Goal: Transaction & Acquisition: Purchase product/service

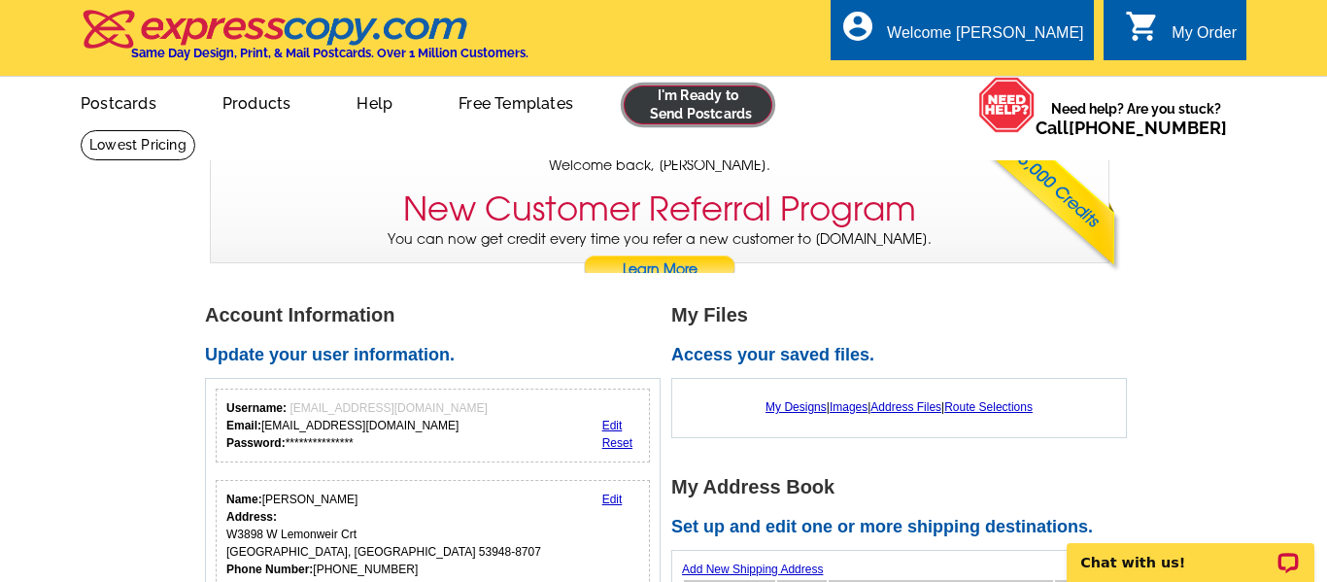
click at [725, 93] on link at bounding box center [698, 104] width 149 height 39
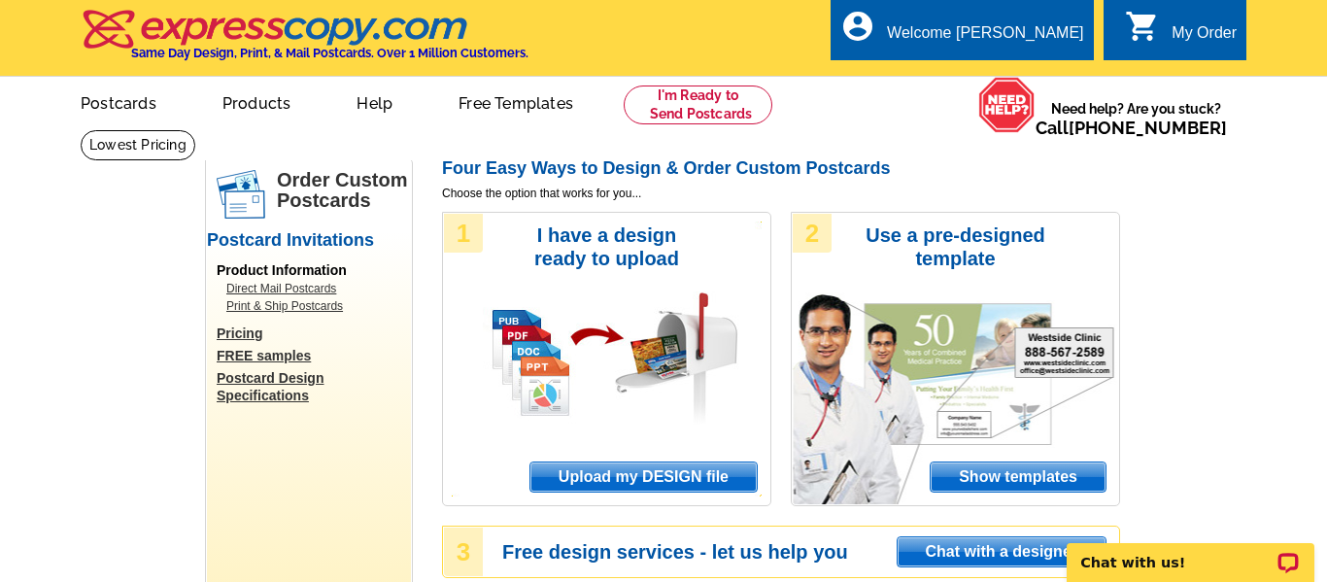
click at [642, 477] on span "Upload my DESIGN file" at bounding box center [643, 476] width 226 height 29
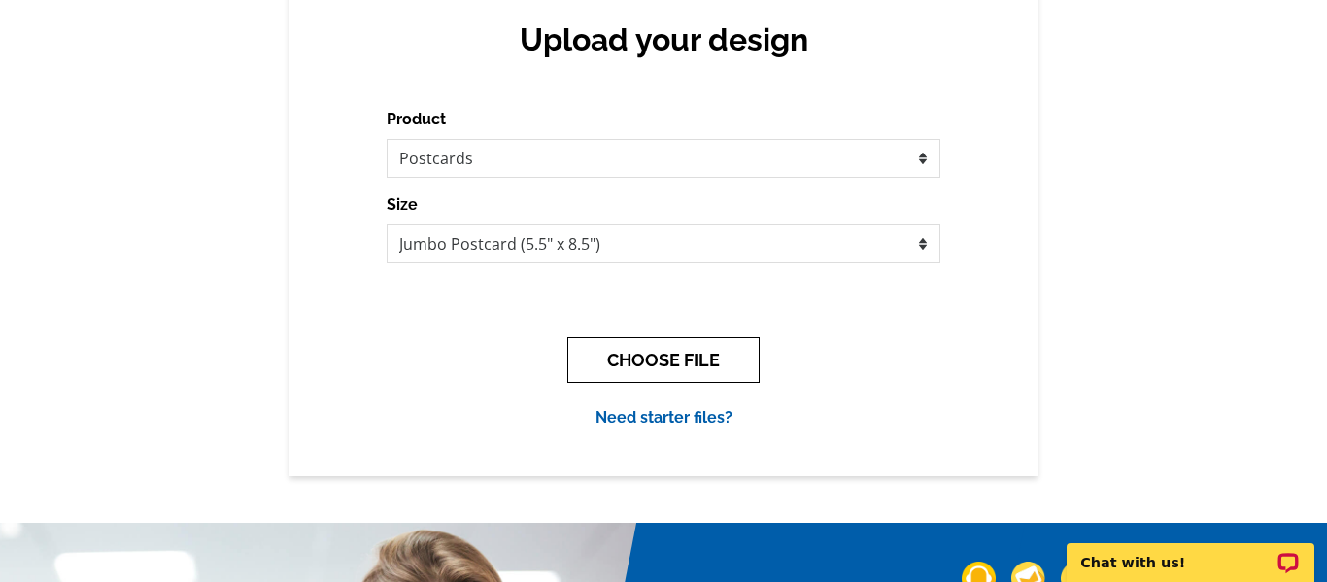
click at [699, 361] on button "CHOOSE FILE" at bounding box center [663, 360] width 192 height 46
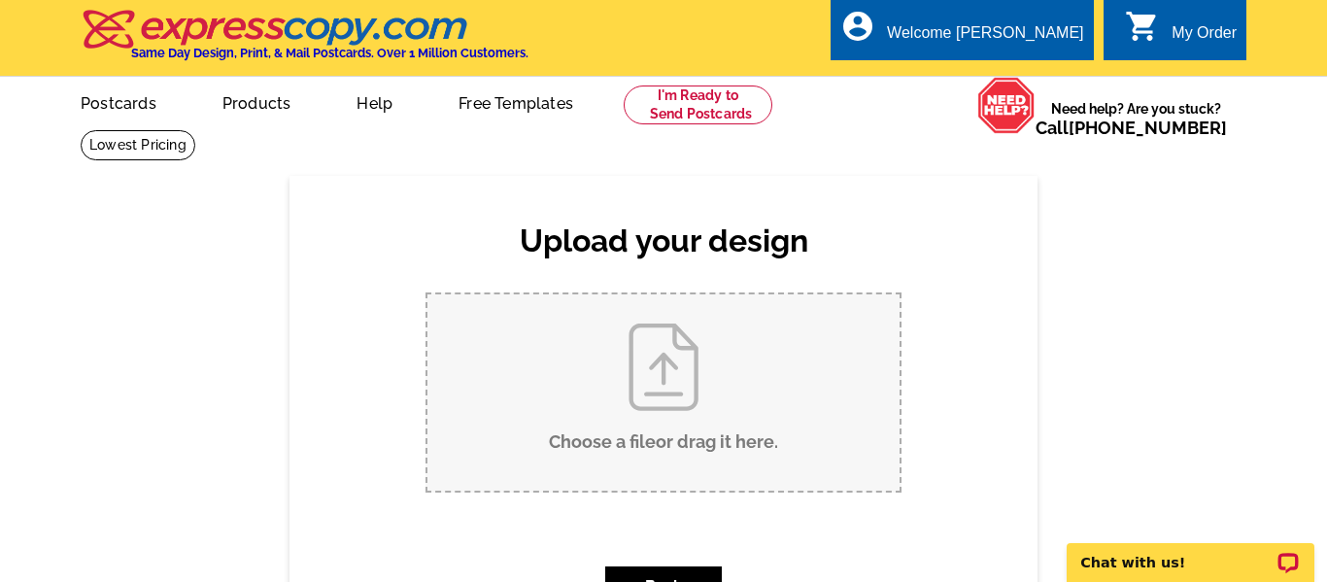
click at [705, 345] on input "Choose a file or drag it here ." at bounding box center [663, 392] width 472 height 196
type input "C:\fakepath\BooBoo - Postcards.pdf"
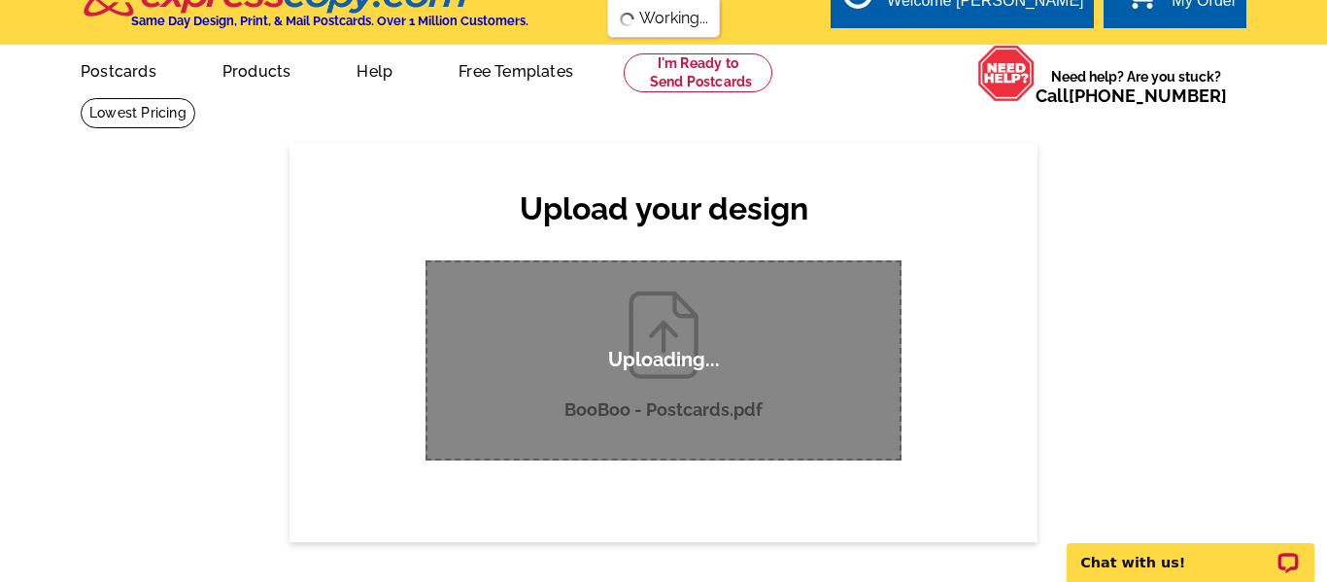
scroll to position [23, 0]
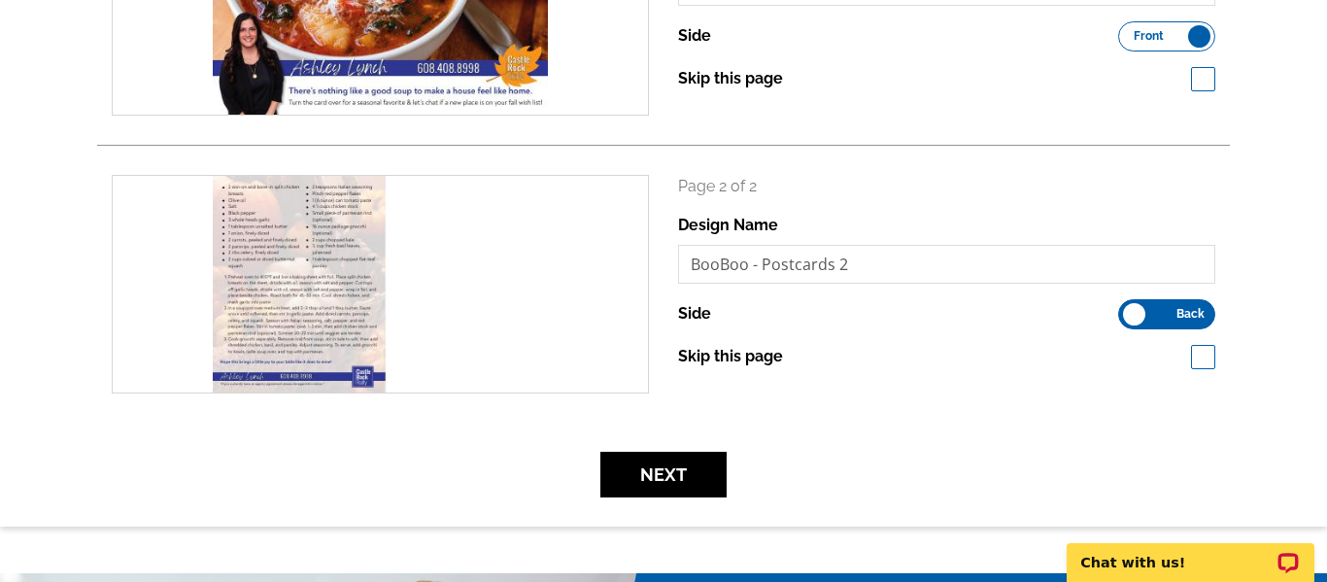
scroll to position [472, 0]
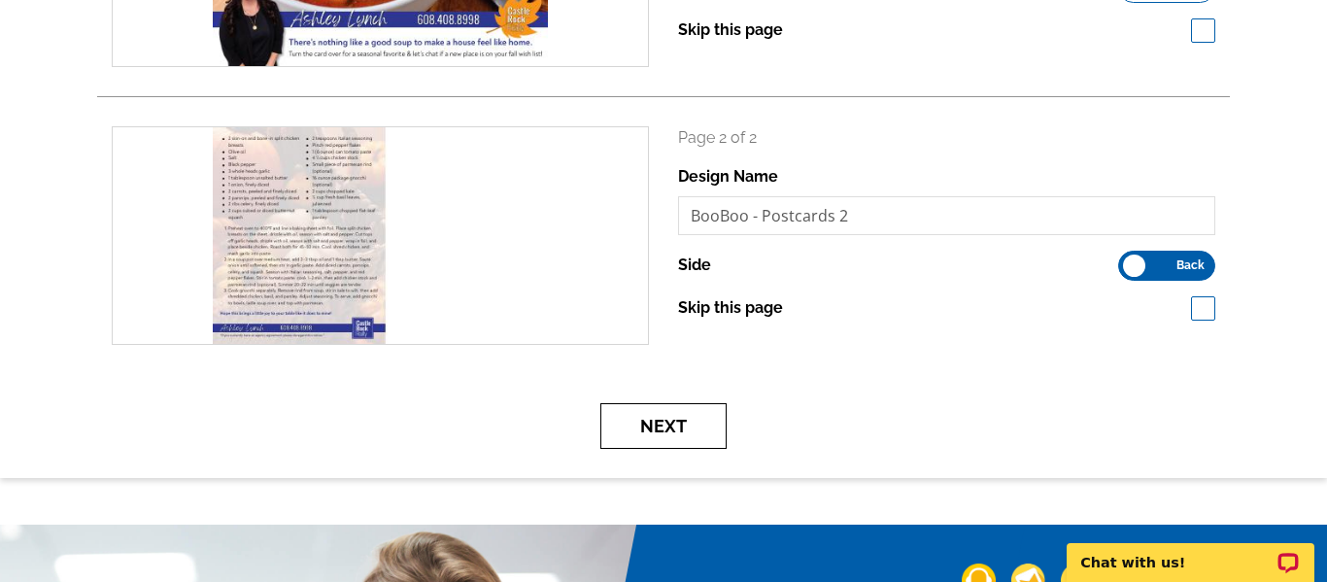
click at [683, 436] on button "Next" at bounding box center [663, 426] width 126 height 46
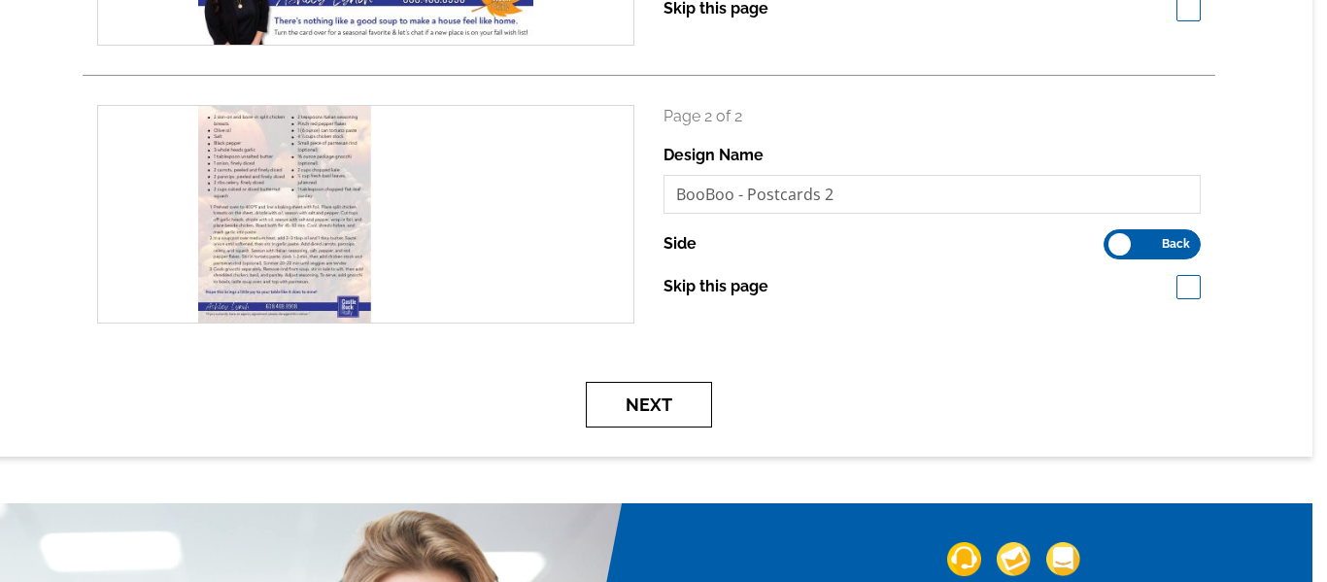
scroll to position [586, 15]
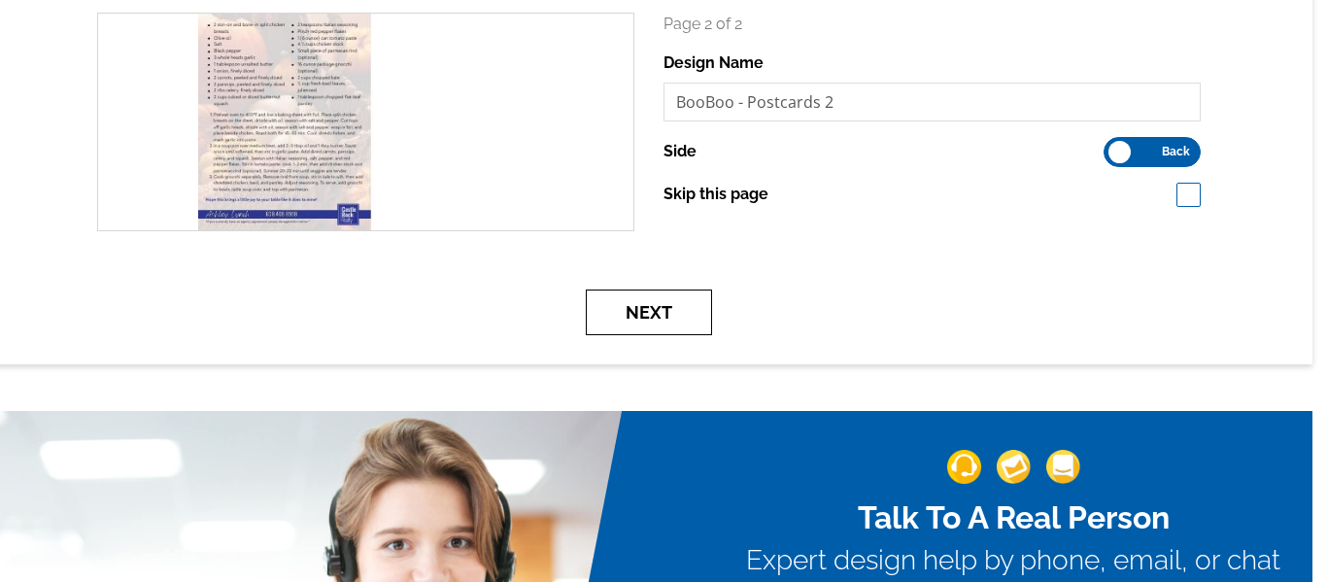
click at [651, 310] on button "Next" at bounding box center [649, 312] width 126 height 46
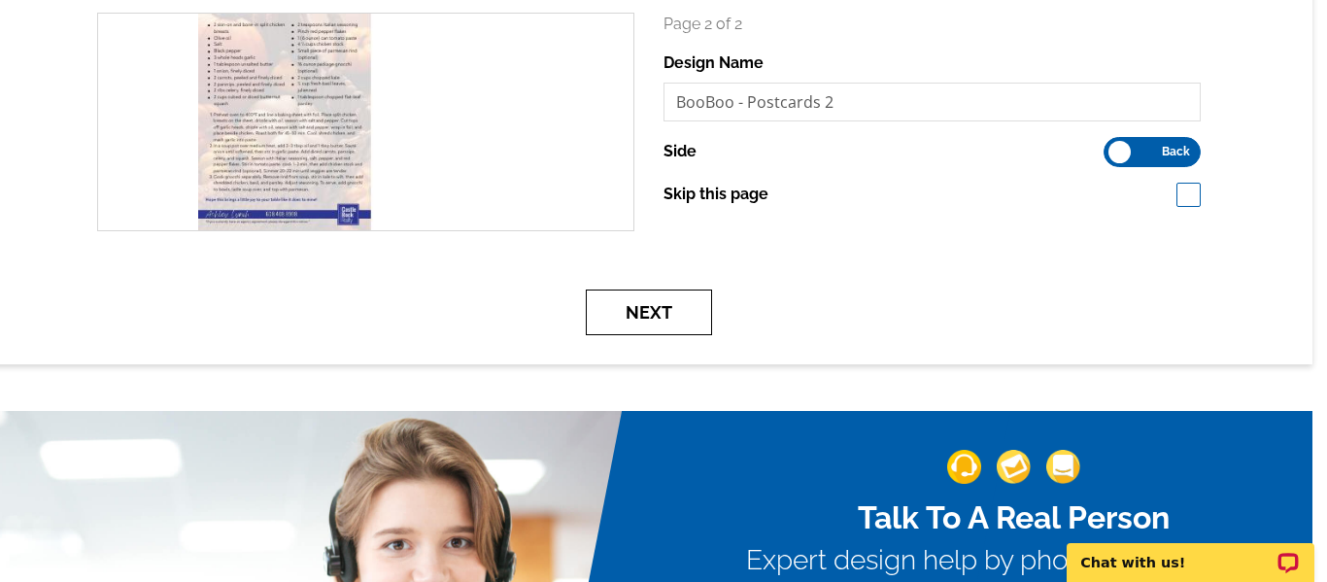
scroll to position [0, 0]
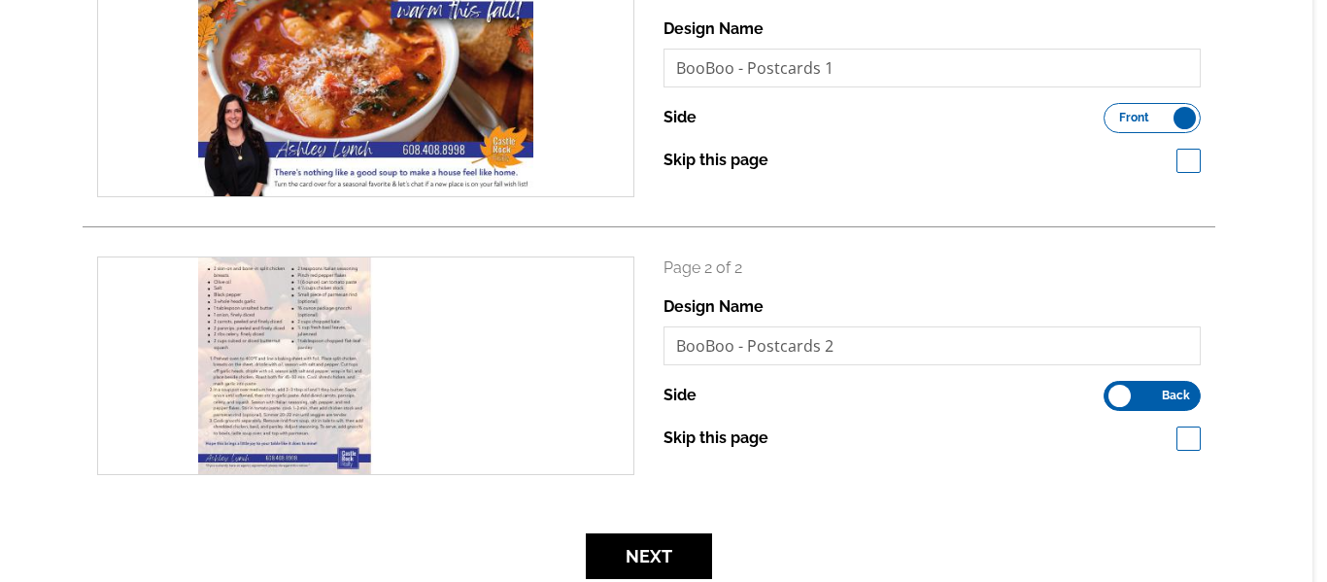
scroll to position [279, 15]
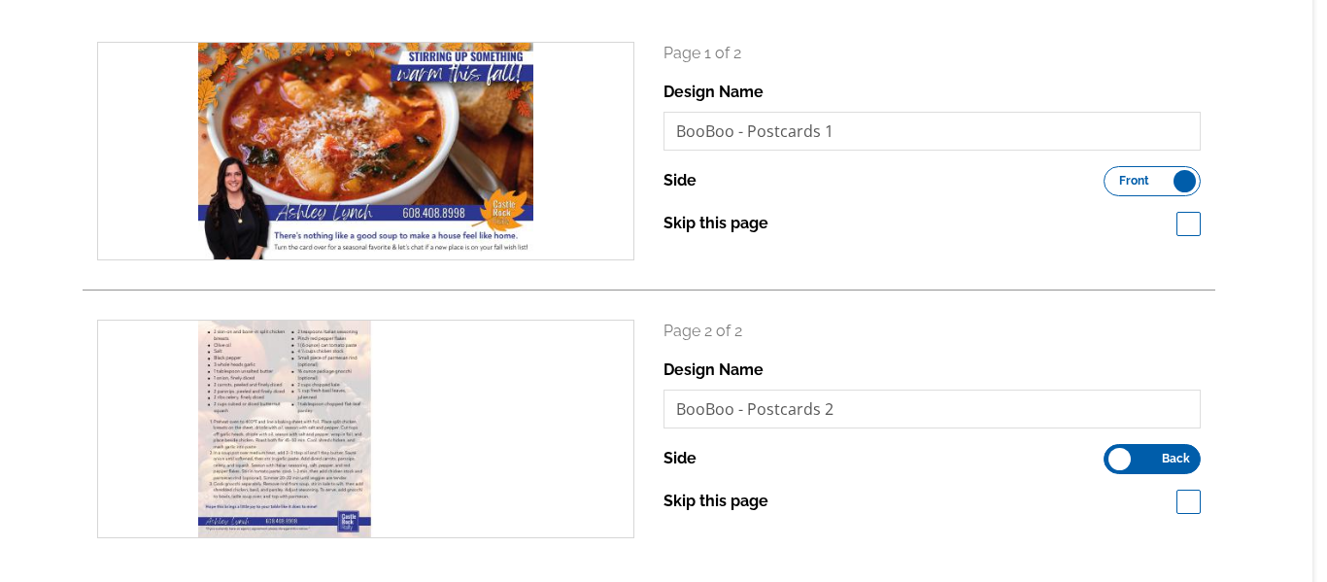
scroll to position [556, 15]
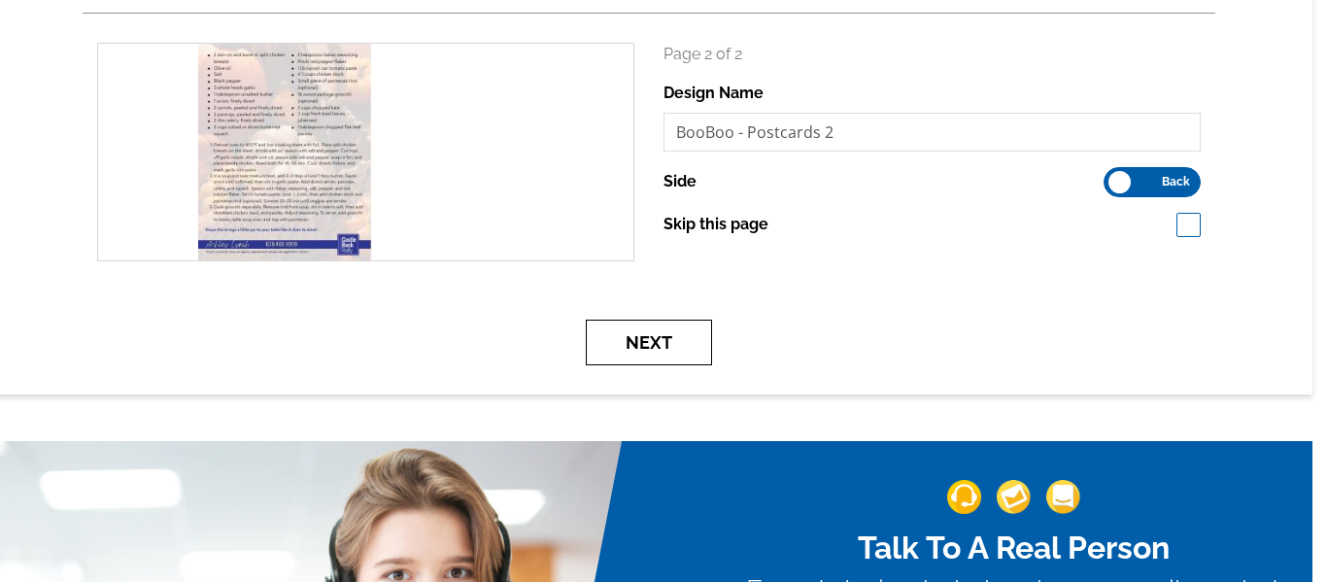
click at [645, 333] on button "Next" at bounding box center [649, 343] width 126 height 46
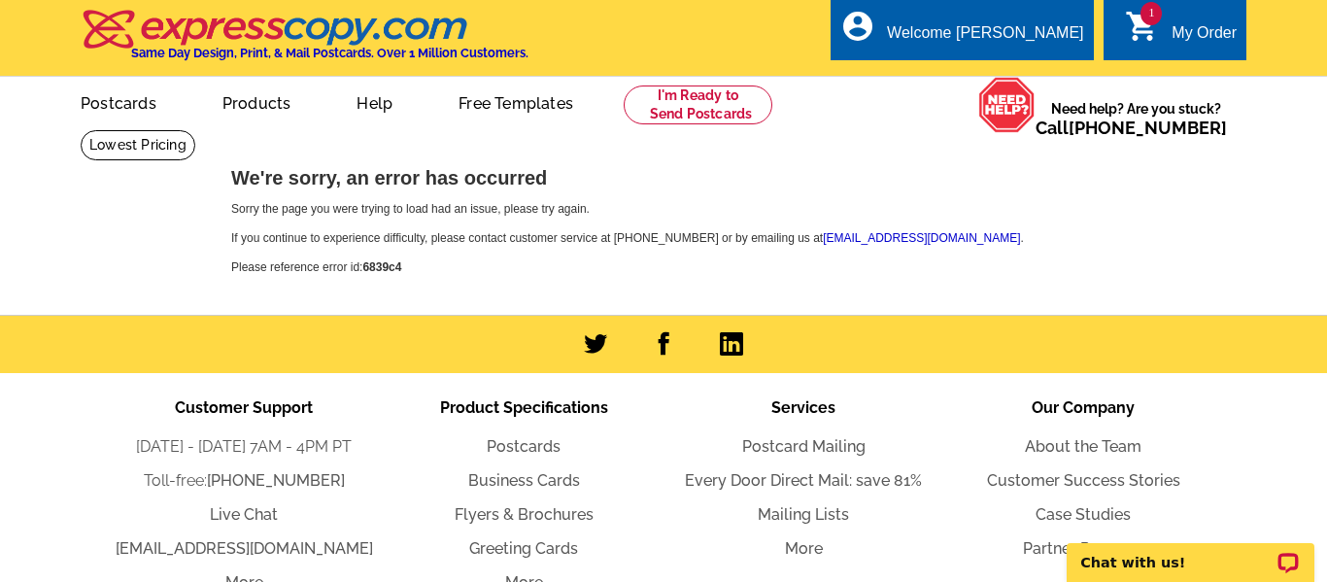
click at [1207, 19] on div "1 shopping_cart My Order" at bounding box center [1174, 29] width 143 height 61
click at [1202, 35] on div "My Order" at bounding box center [1203, 37] width 65 height 27
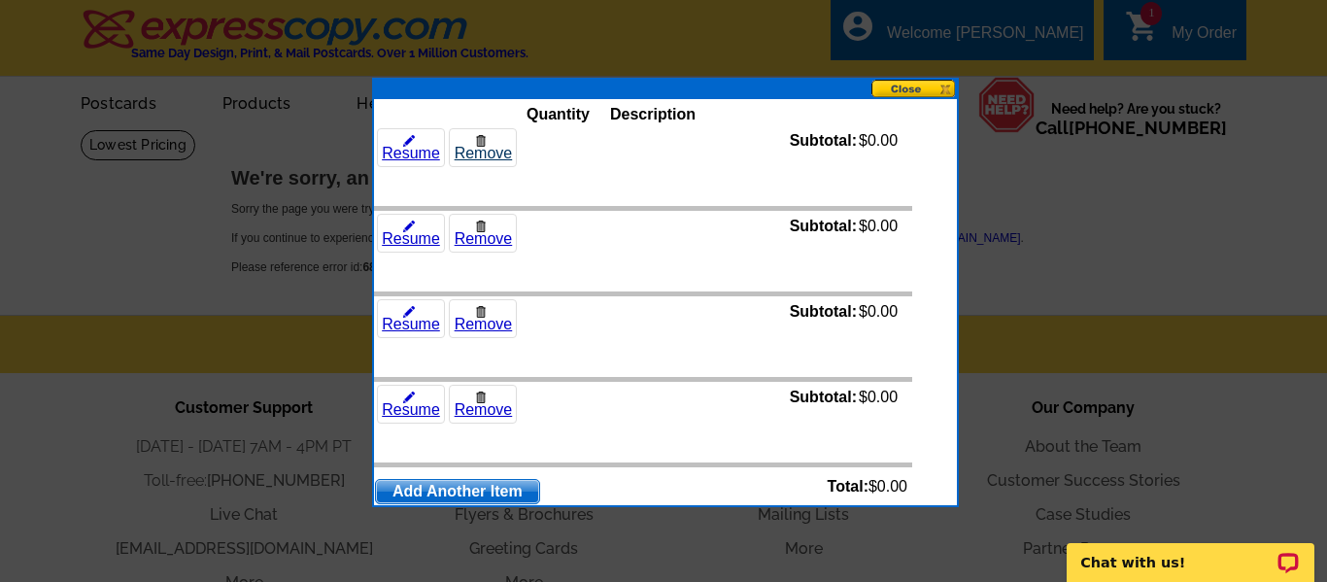
click at [488, 152] on link "Remove" at bounding box center [483, 147] width 68 height 39
click at [472, 147] on link "Remove" at bounding box center [483, 147] width 68 height 39
click at [478, 143] on img at bounding box center [481, 141] width 12 height 12
click at [481, 150] on link "Remove" at bounding box center [483, 147] width 68 height 39
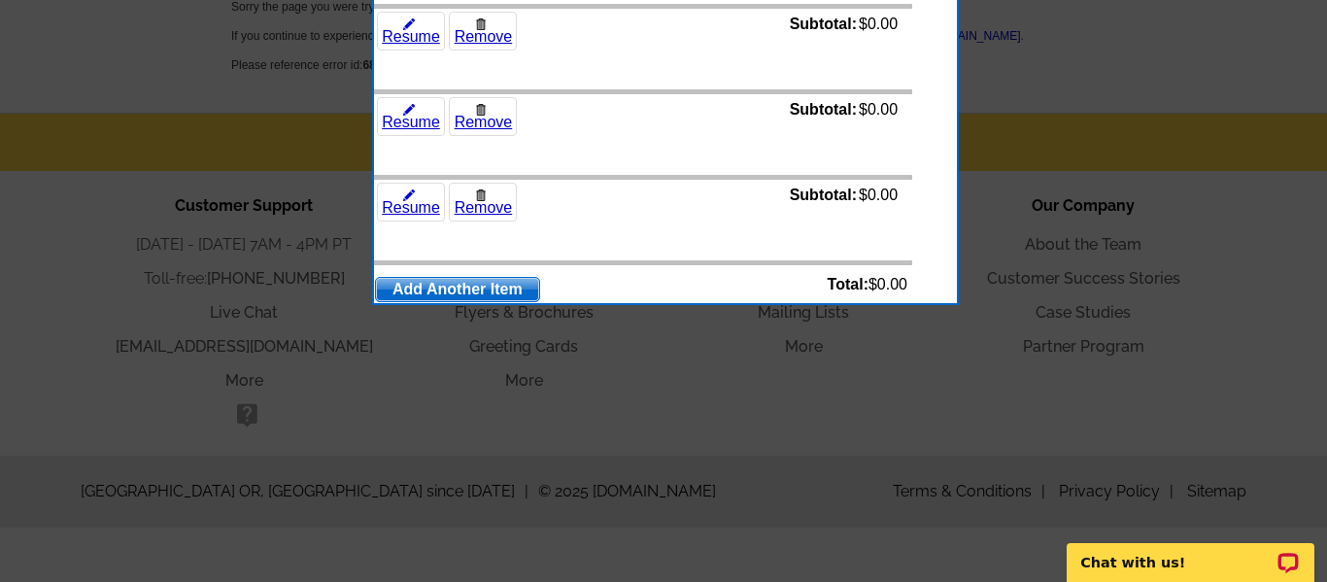
scroll to position [169, 0]
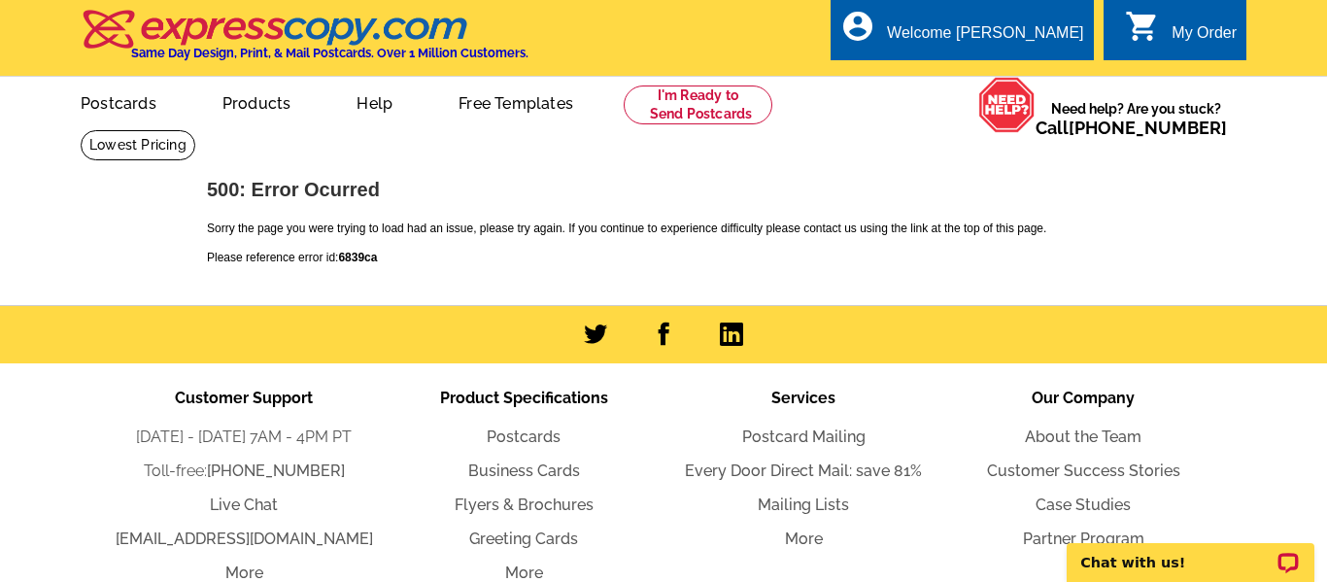
click at [1159, 22] on icon "shopping_cart" at bounding box center [1142, 26] width 35 height 35
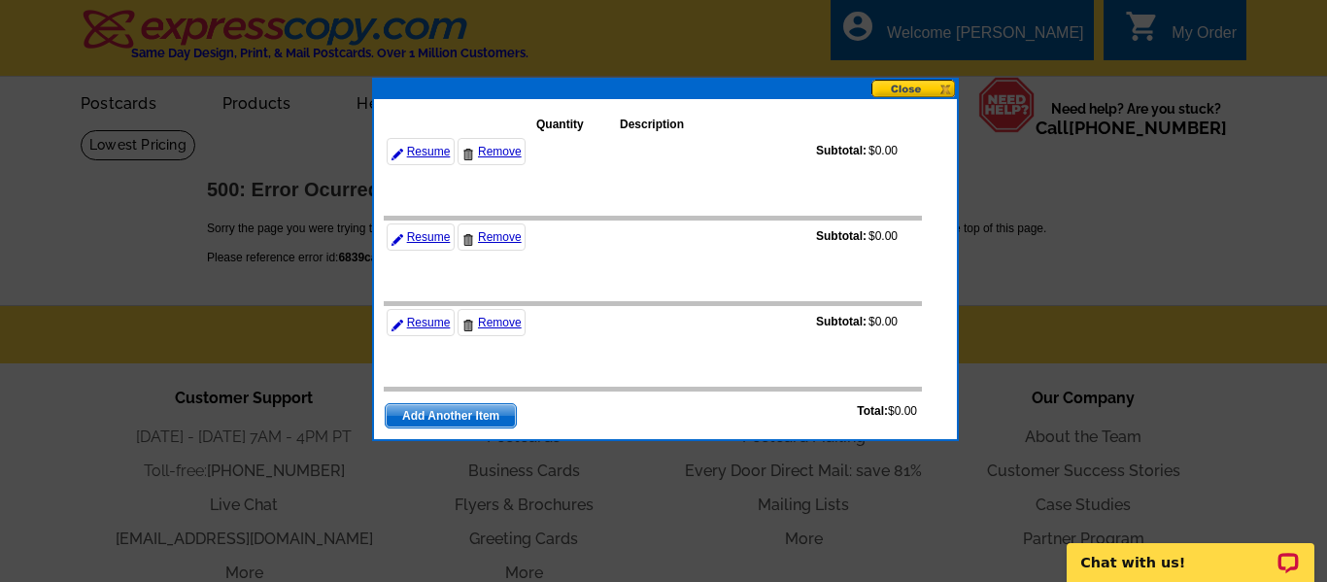
click at [928, 91] on button at bounding box center [913, 89] width 85 height 18
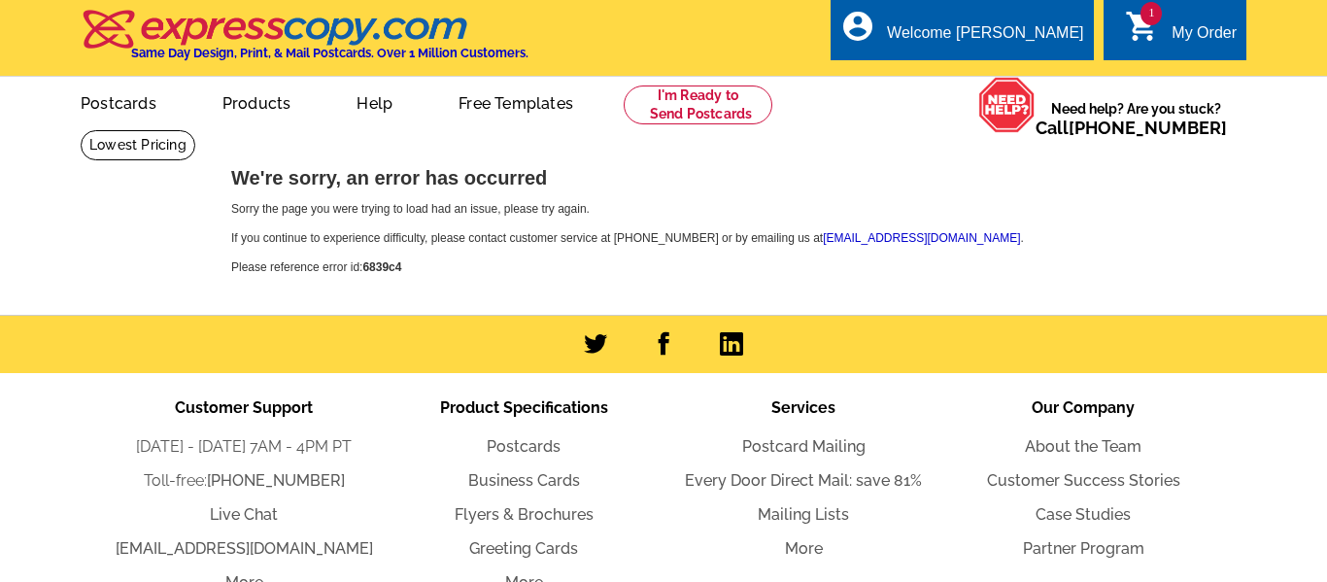
scroll to position [47, 0]
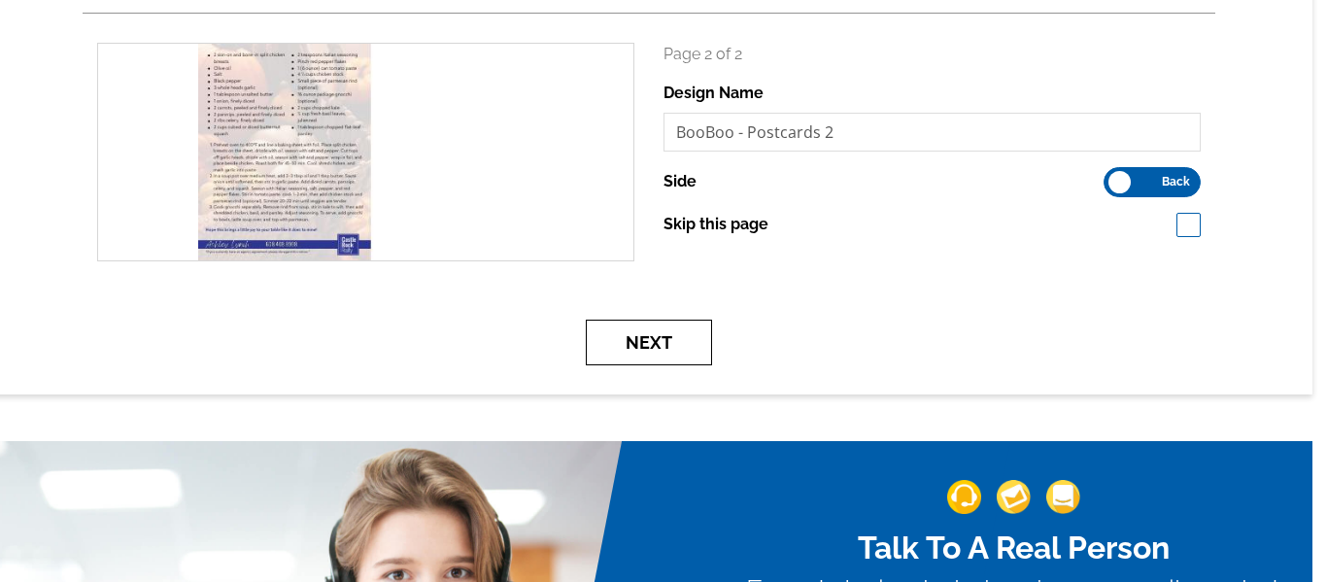
scroll to position [556, 15]
click at [618, 343] on button "Next" at bounding box center [649, 343] width 126 height 46
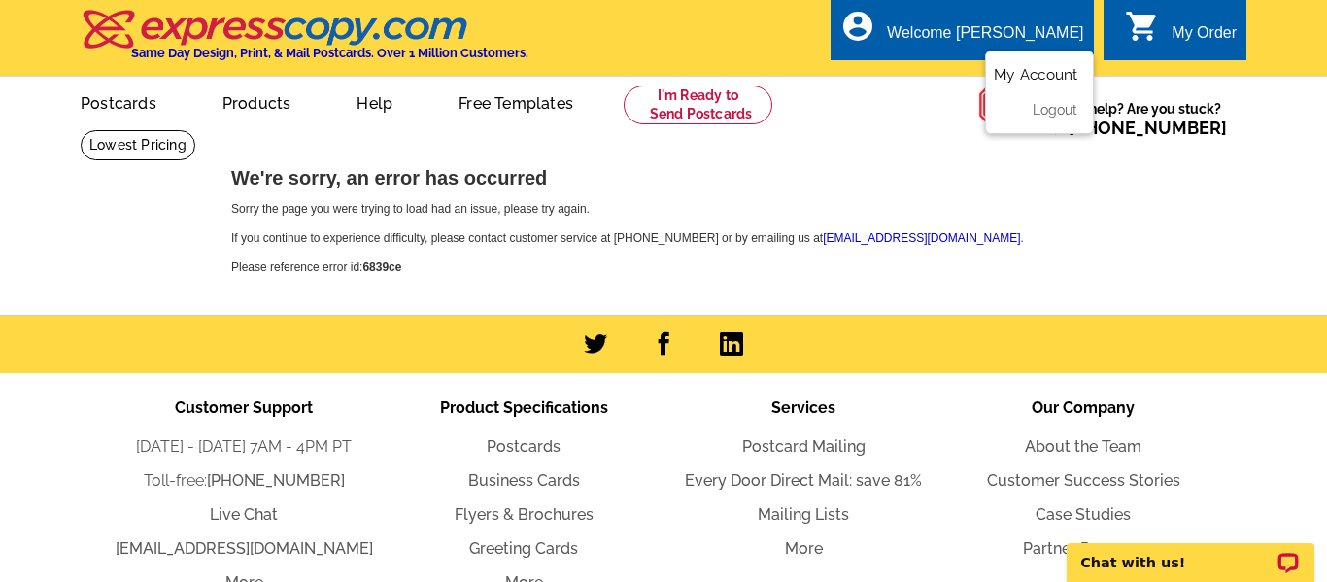
click at [1035, 66] on link "My Account" at bounding box center [1036, 74] width 84 height 17
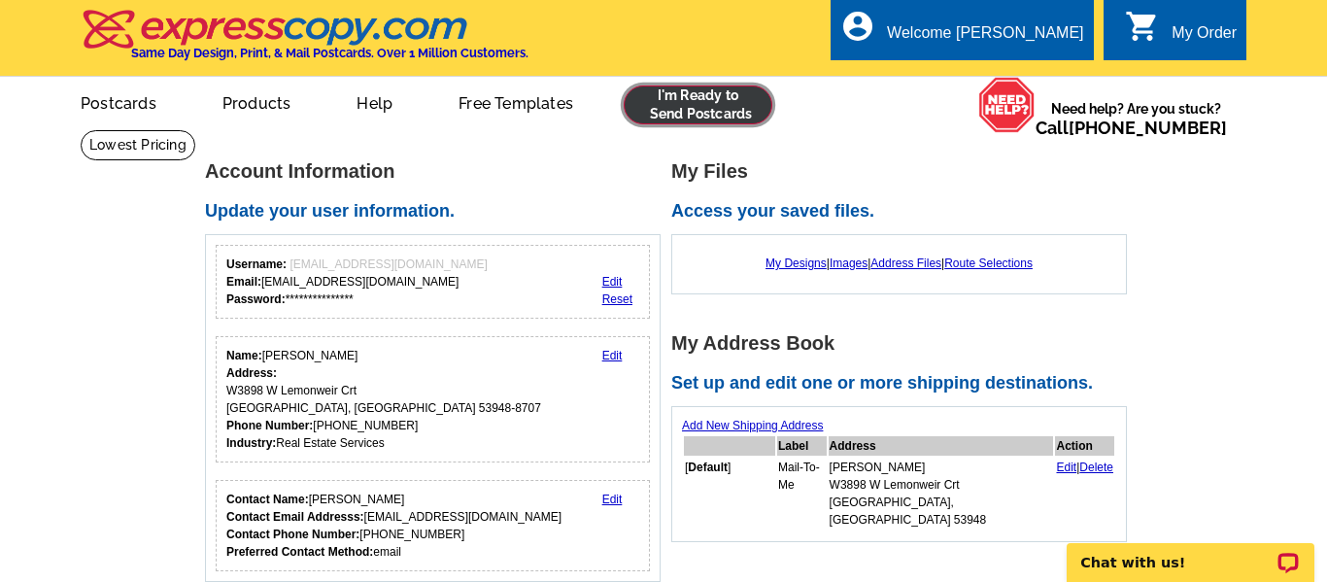
click at [670, 100] on link at bounding box center [698, 104] width 149 height 39
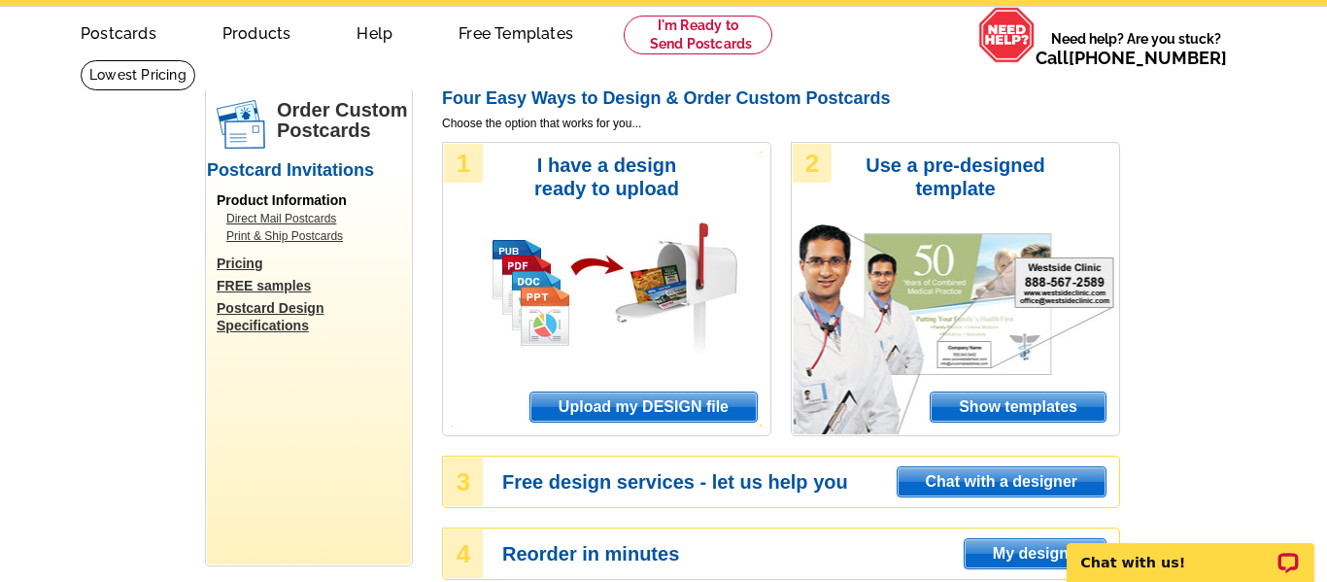
click at [664, 401] on span "Upload my DESIGN file" at bounding box center [643, 406] width 226 height 29
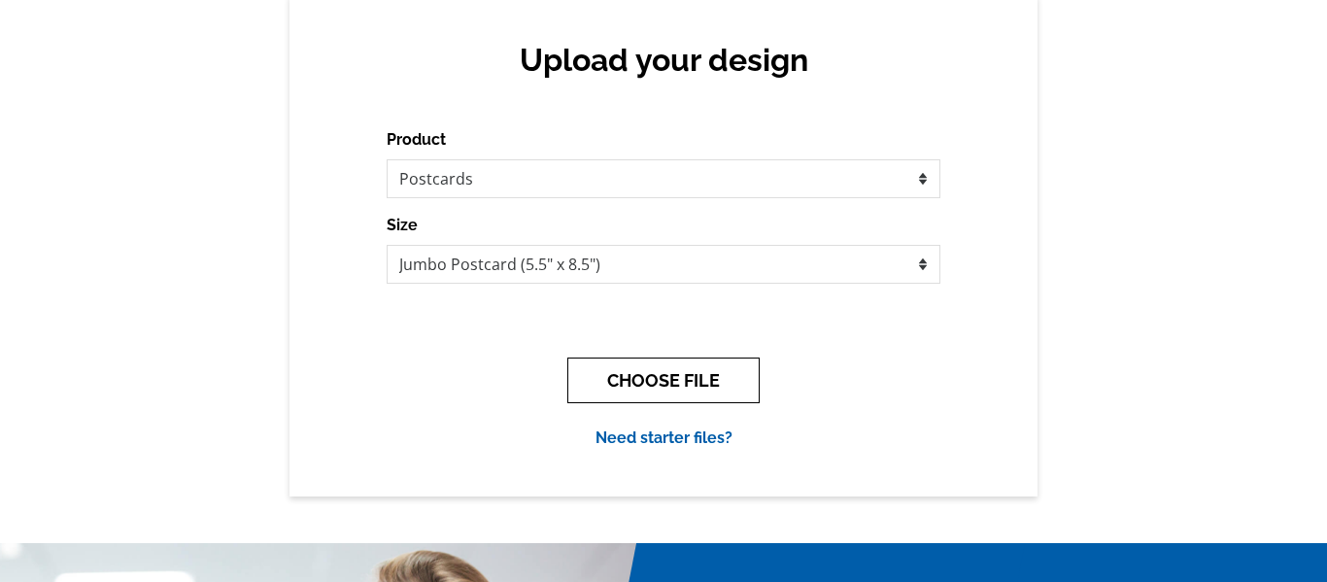
click at [661, 399] on button "CHOOSE FILE" at bounding box center [663, 380] width 192 height 46
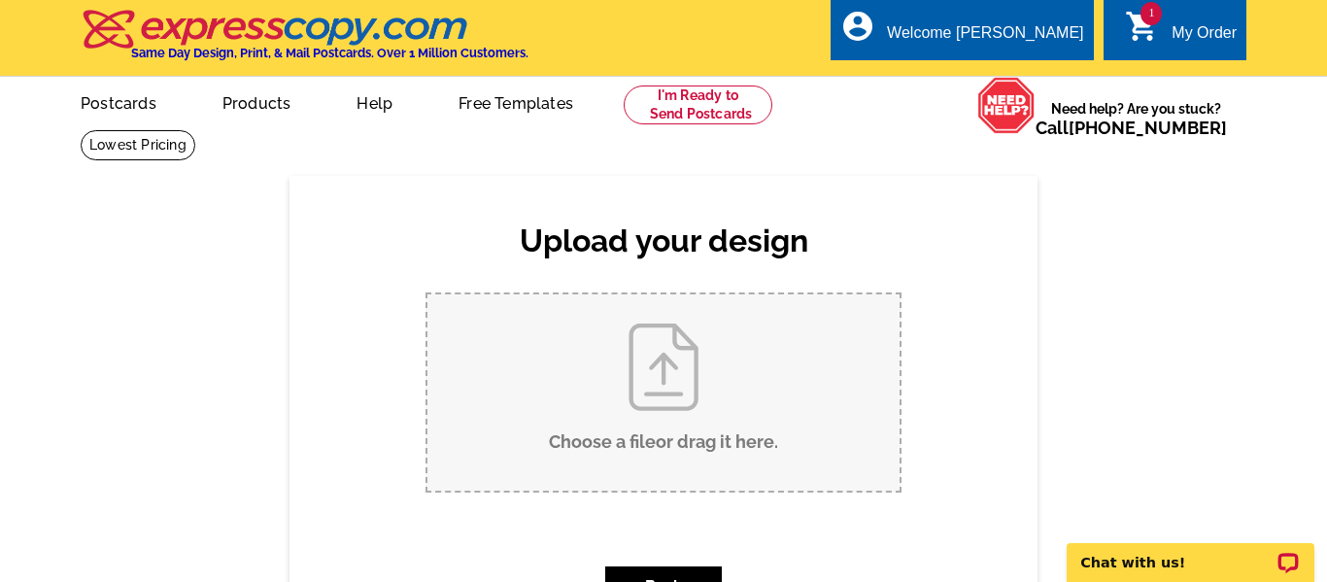
click at [677, 373] on input "Choose a file or drag it here ." at bounding box center [663, 392] width 472 height 196
type input "C:\fakepath\BooBoo - Postcards.pdf"
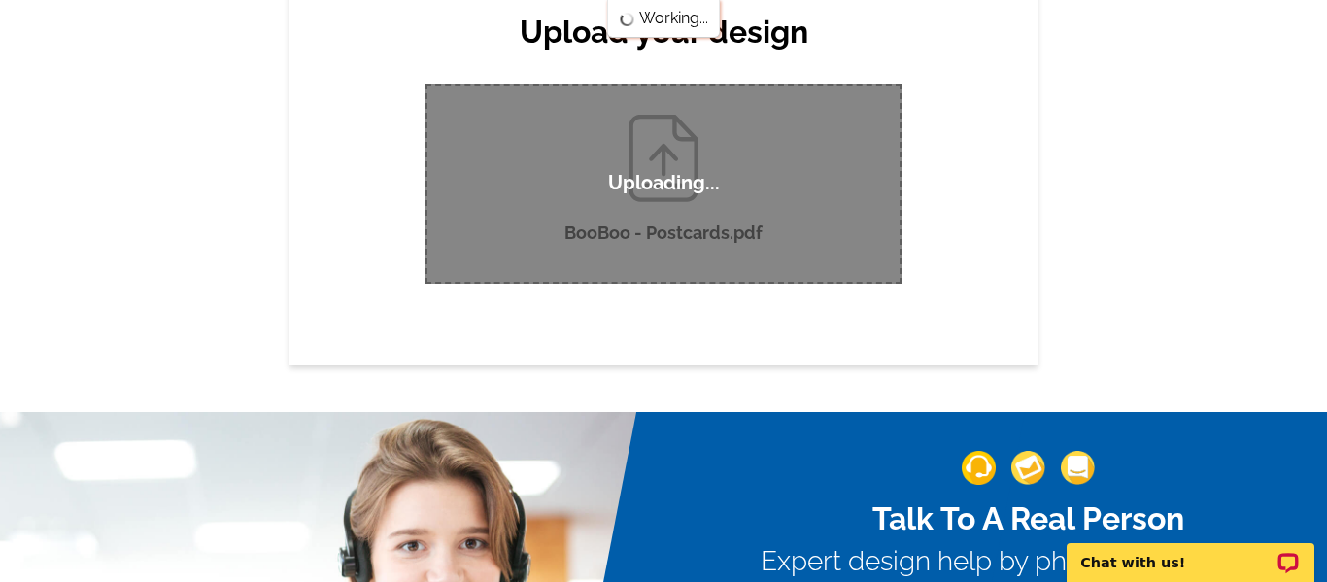
scroll to position [226, 0]
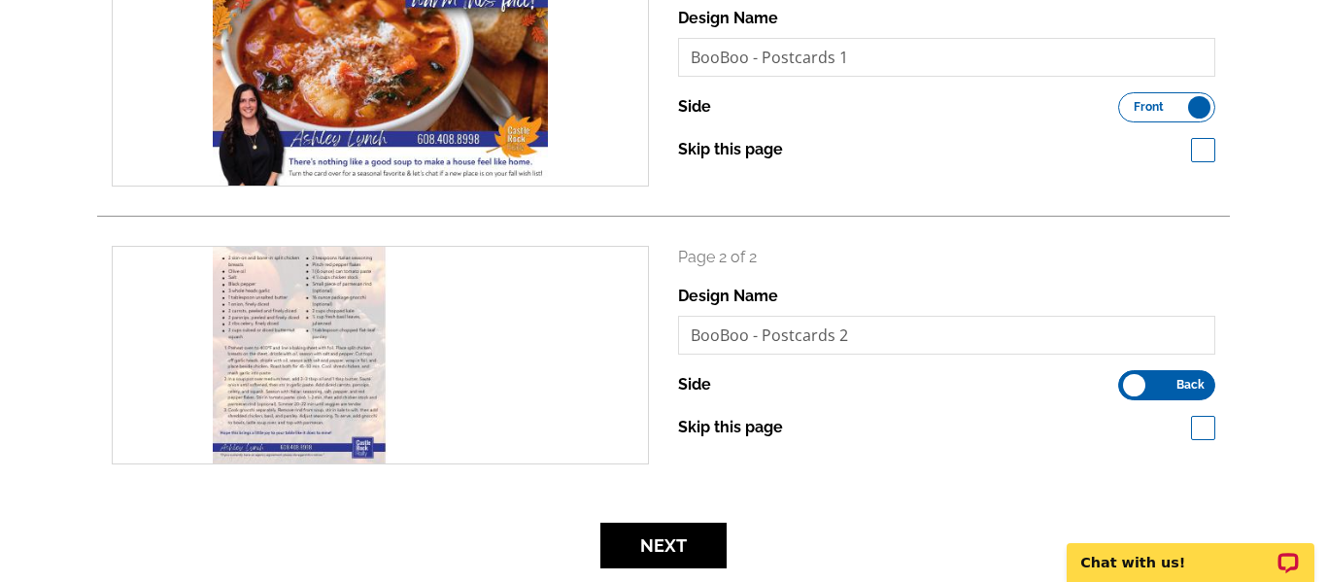
scroll to position [373, 0]
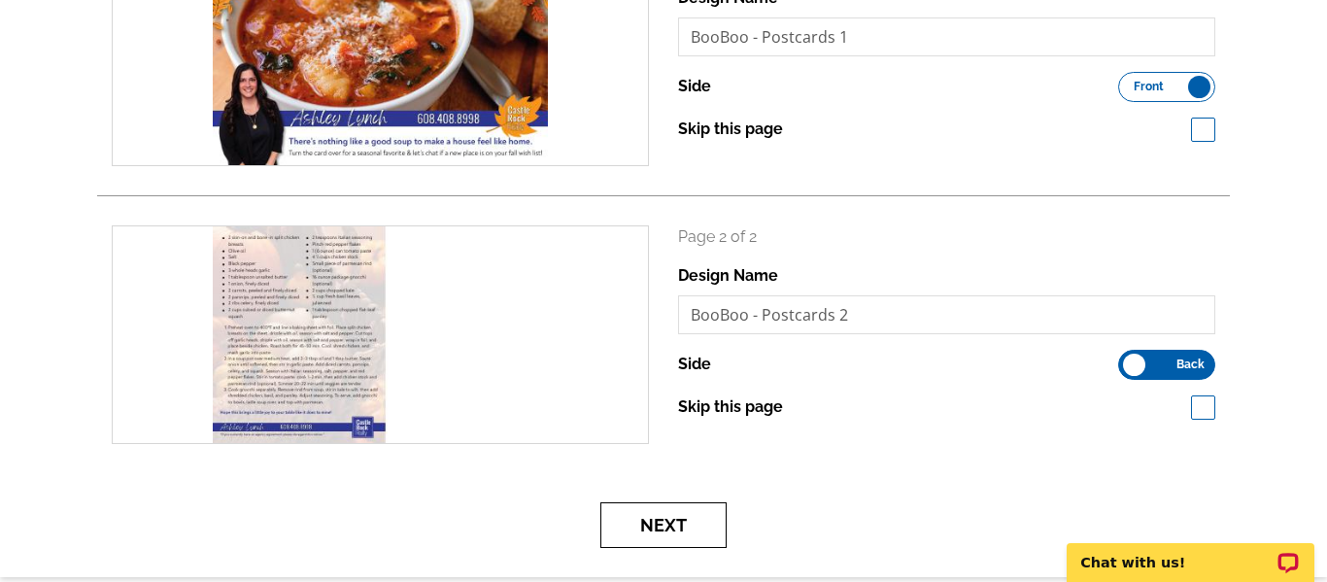
click at [678, 526] on button "Next" at bounding box center [663, 525] width 126 height 46
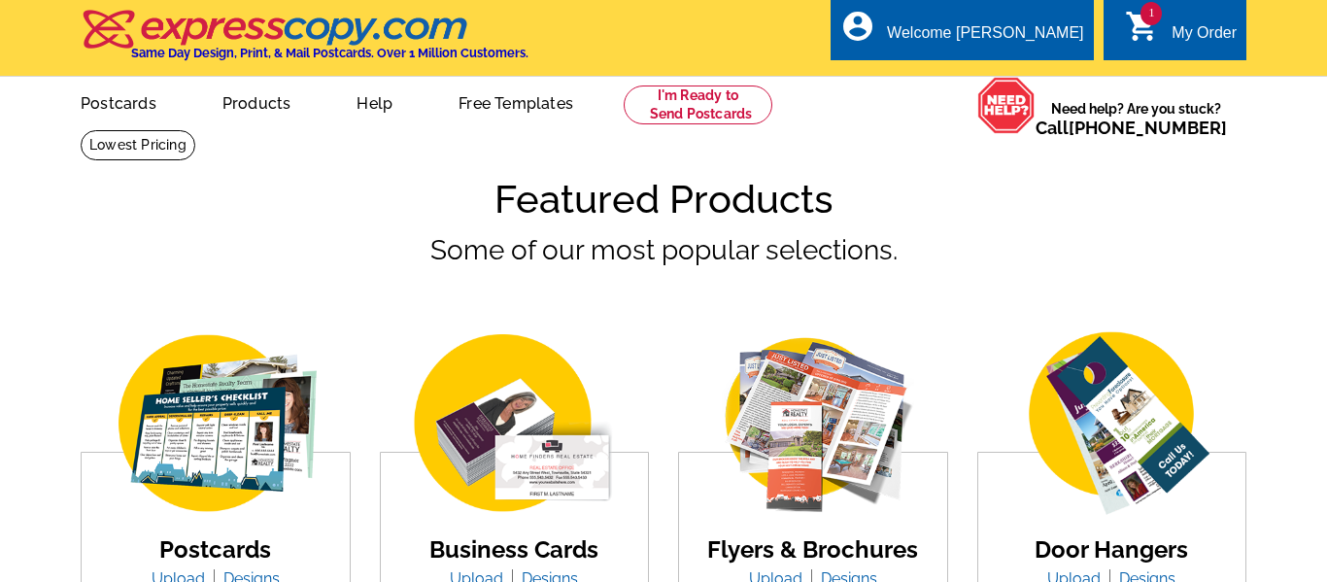
click at [1183, 24] on div "My Order" at bounding box center [1203, 37] width 65 height 27
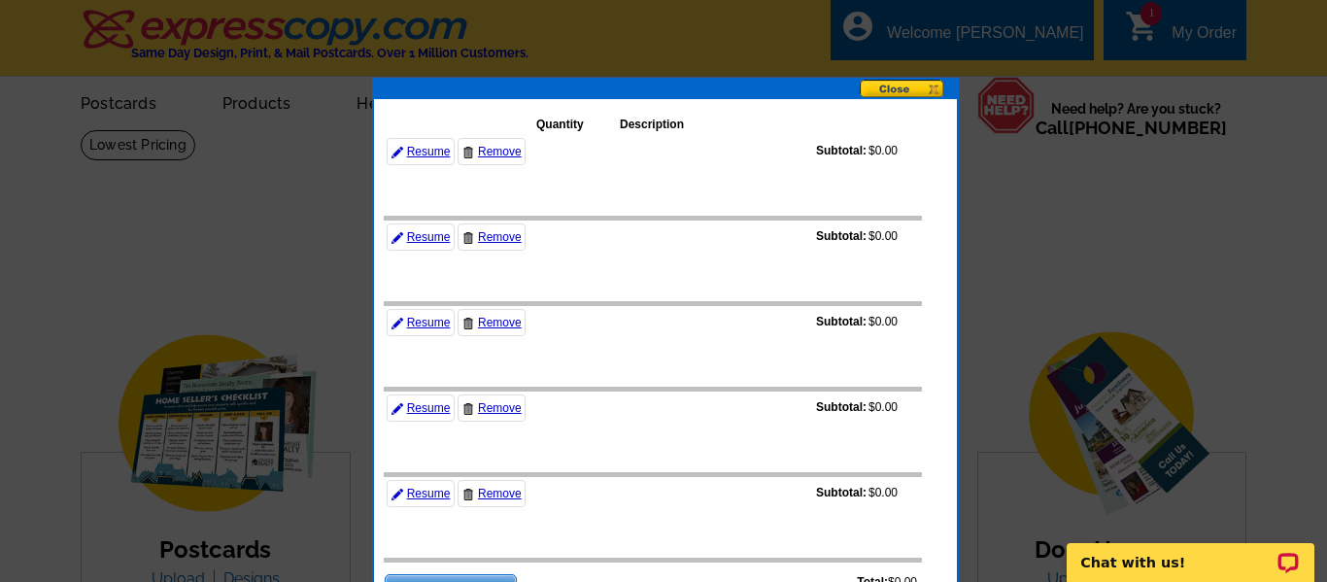
click at [902, 90] on button at bounding box center [908, 90] width 97 height 20
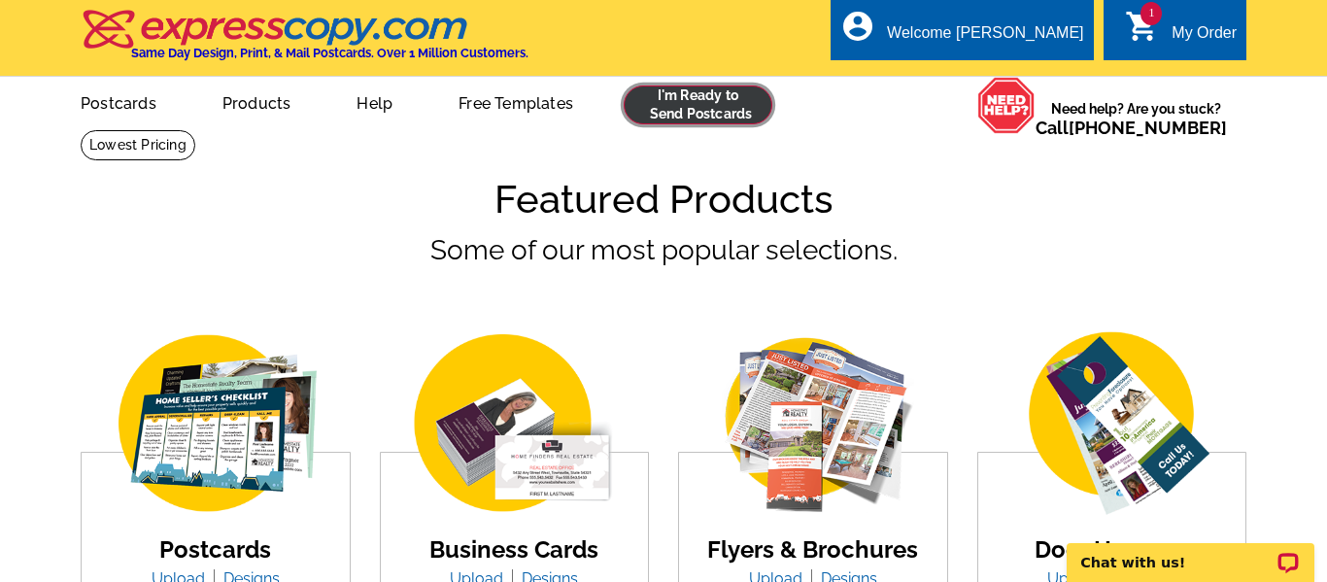
click at [675, 115] on link at bounding box center [698, 104] width 149 height 39
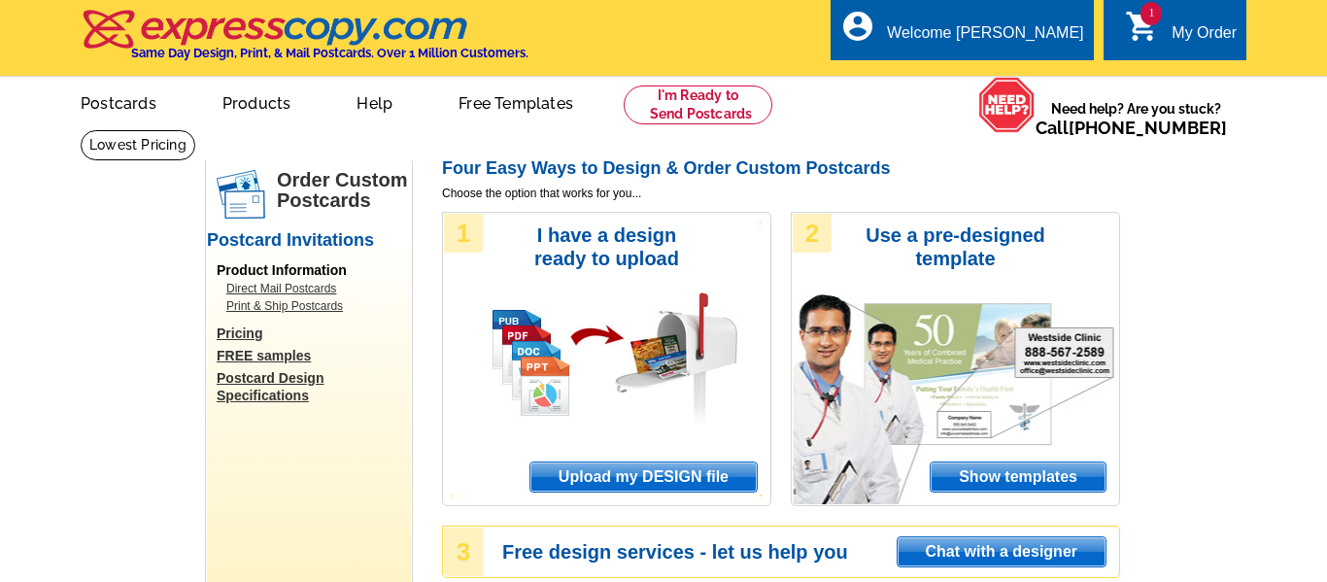
click at [627, 471] on span "Upload my DESIGN file" at bounding box center [643, 476] width 226 height 29
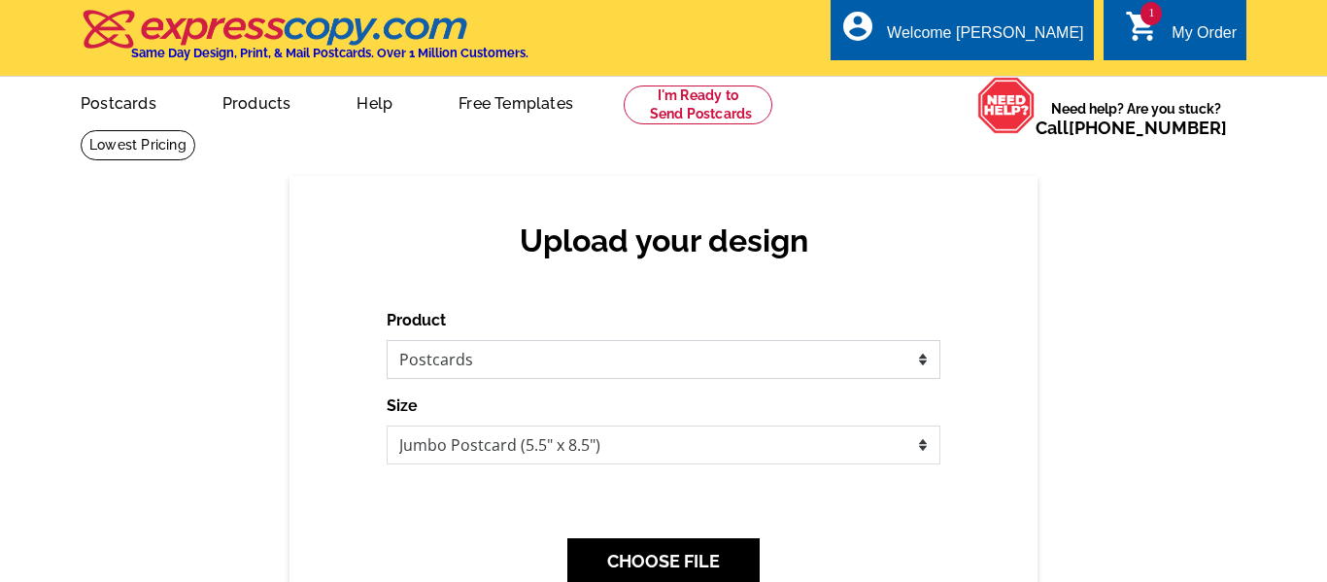
click at [639, 345] on select "Please select the type of file... Postcards Business Cards Letters and flyers G…" at bounding box center [664, 359] width 554 height 39
click at [387, 340] on select "Please select the type of file... Postcards Business Cards Letters and flyers G…" at bounding box center [664, 359] width 554 height 39
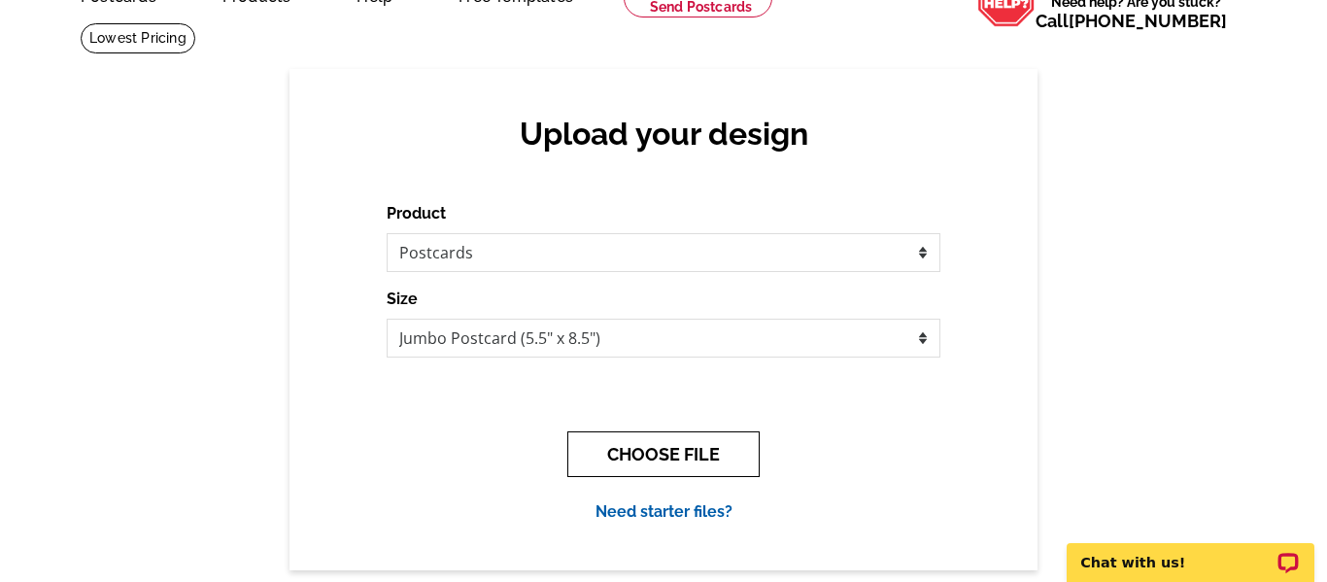
click at [652, 460] on button "CHOOSE FILE" at bounding box center [663, 454] width 192 height 46
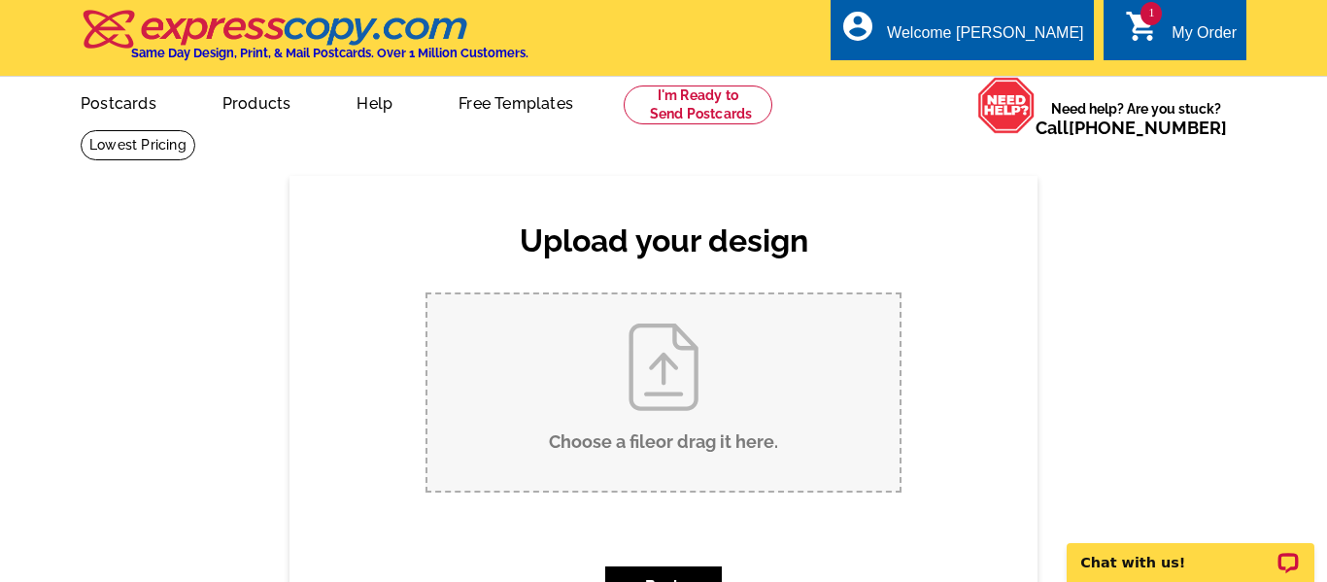
click at [661, 382] on input "Choose a file or drag it here ." at bounding box center [663, 392] width 472 height 196
type input "C:\fakepath\BooBoo - Postcards.pdf"
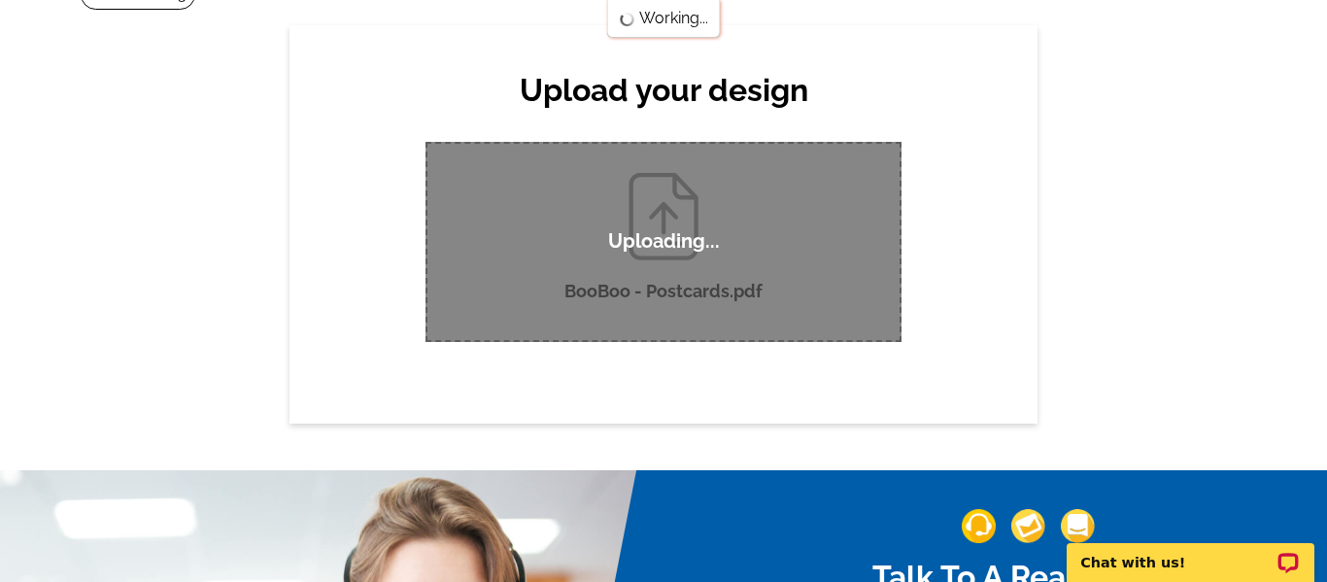
scroll to position [153, 0]
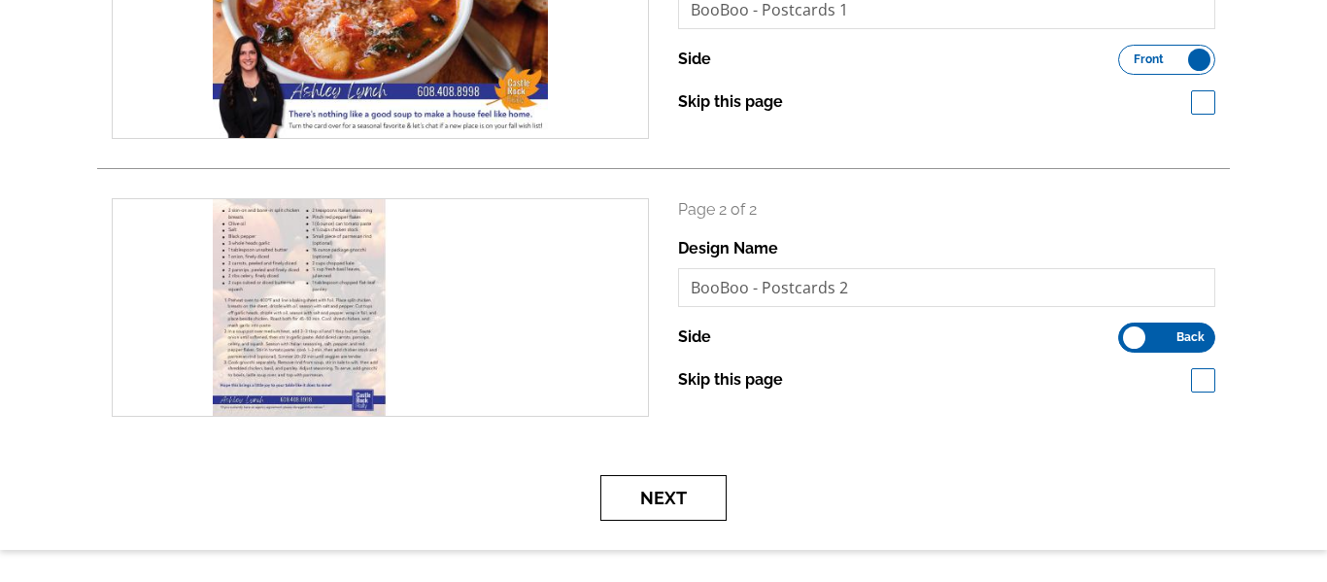
scroll to position [635, 0]
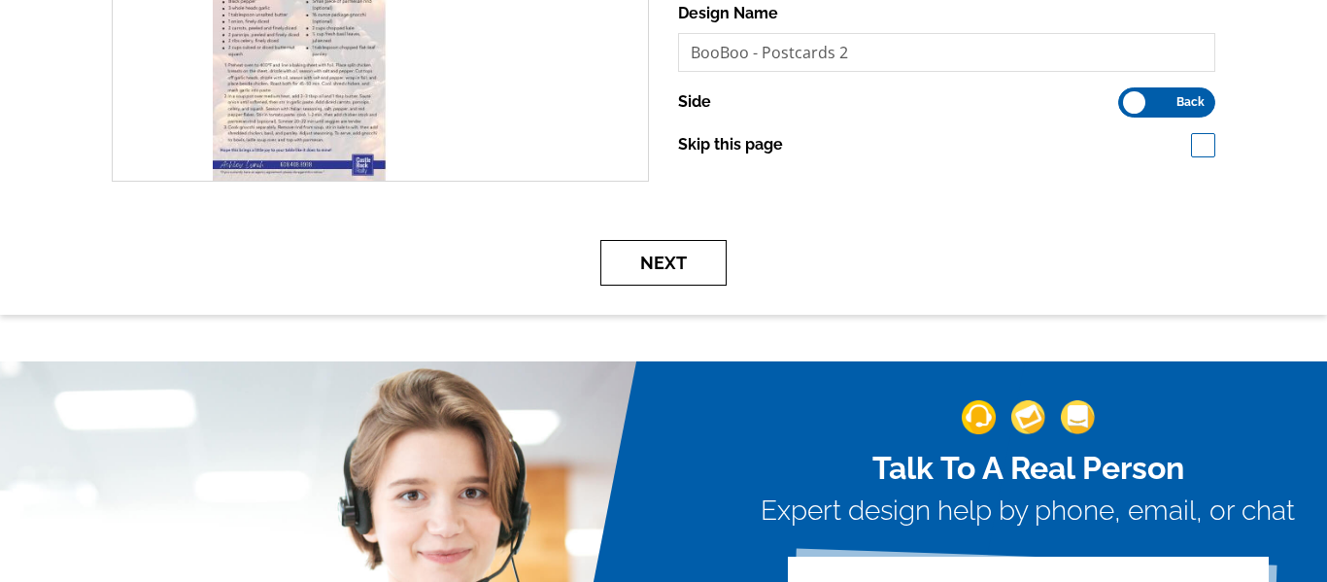
click at [642, 261] on button "Next" at bounding box center [663, 263] width 126 height 46
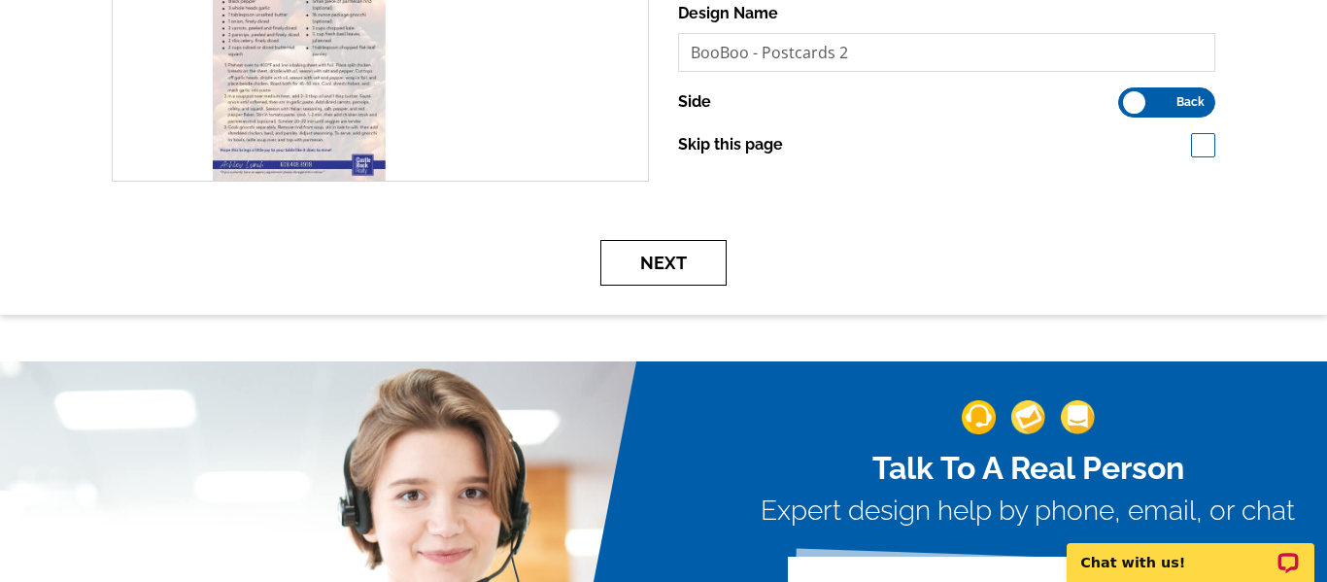
scroll to position [0, 0]
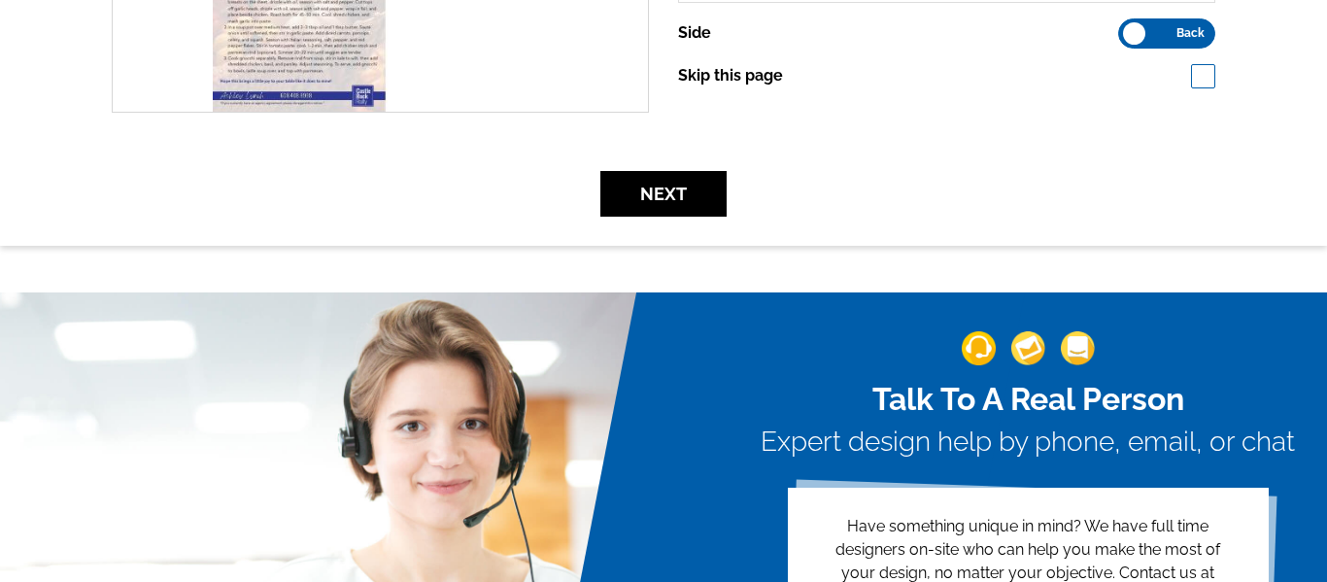
scroll to position [891, 0]
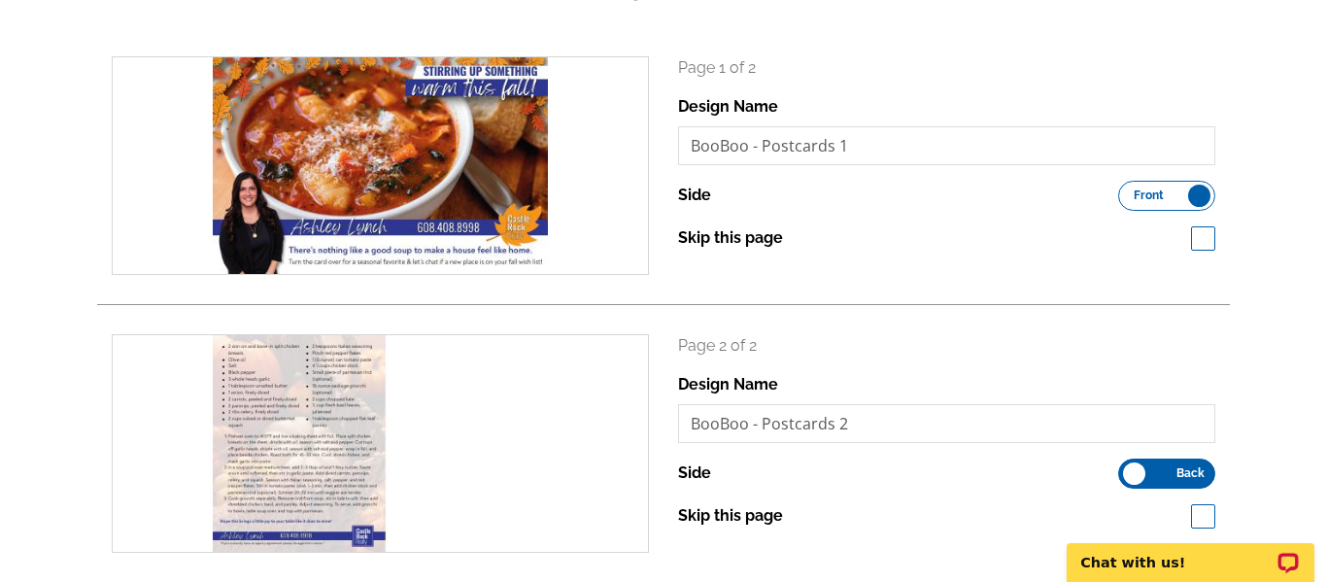
scroll to position [240, 0]
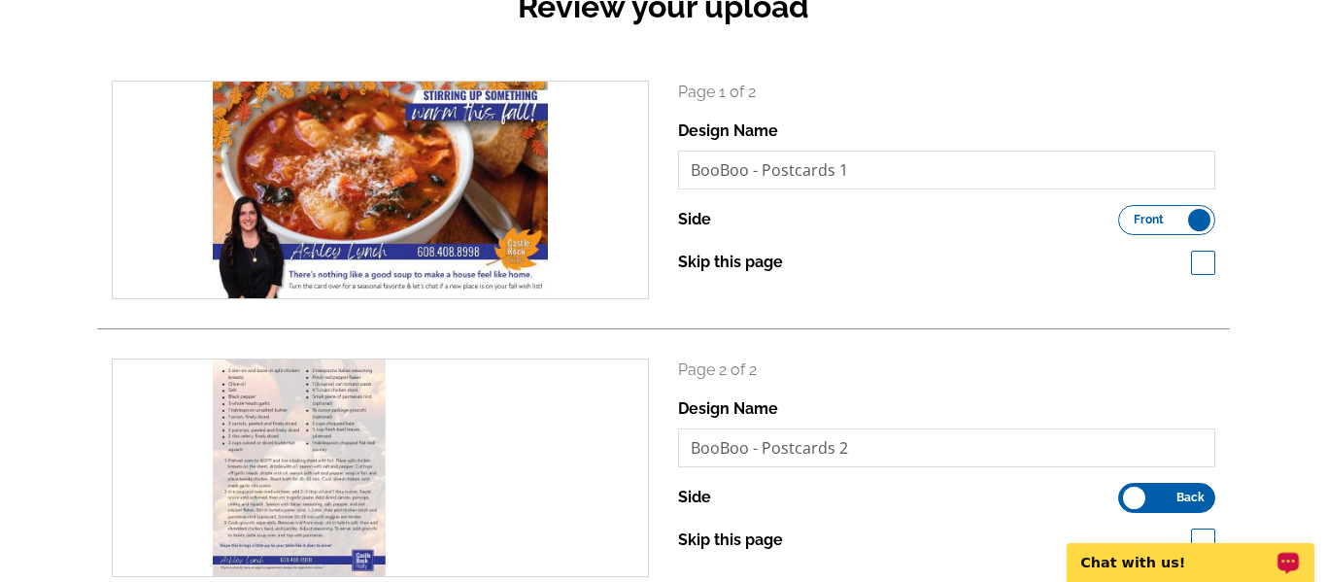
click at [1167, 559] on p "Chat with us!" at bounding box center [1177, 563] width 192 height 16
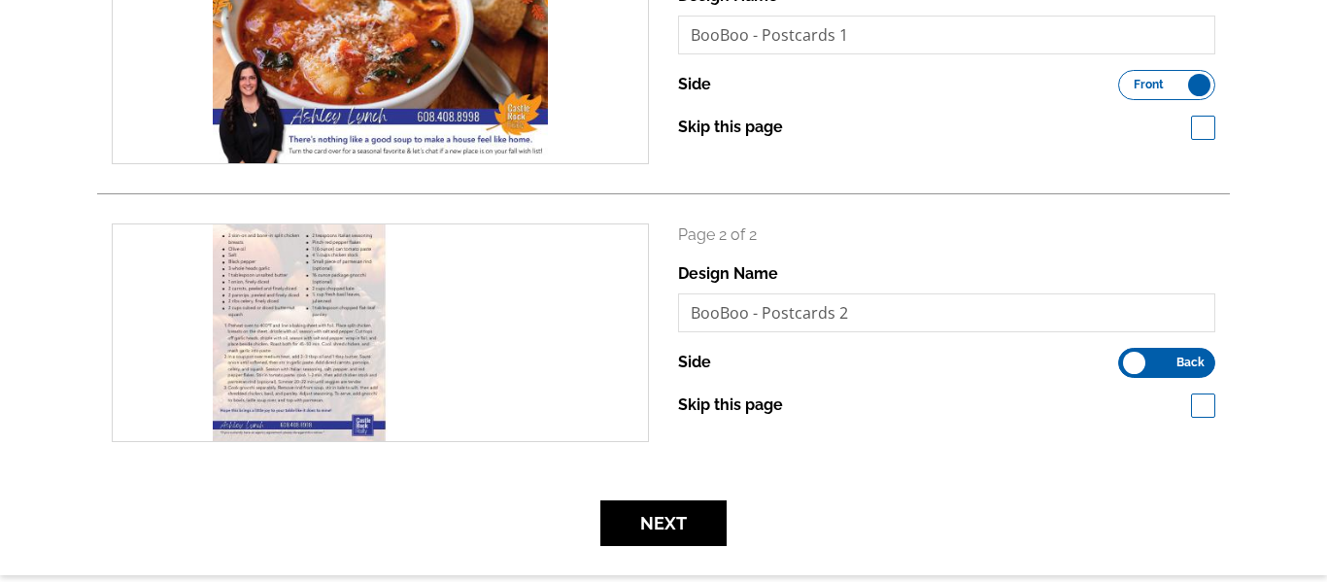
scroll to position [413, 0]
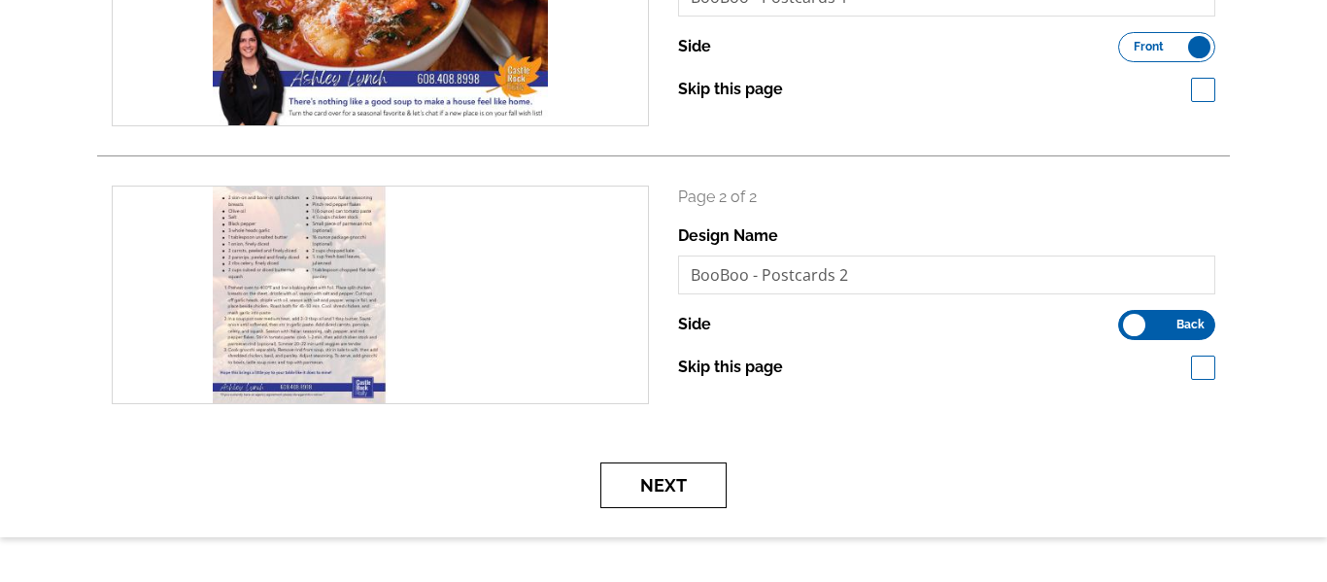
click at [670, 477] on button "Next" at bounding box center [663, 485] width 126 height 46
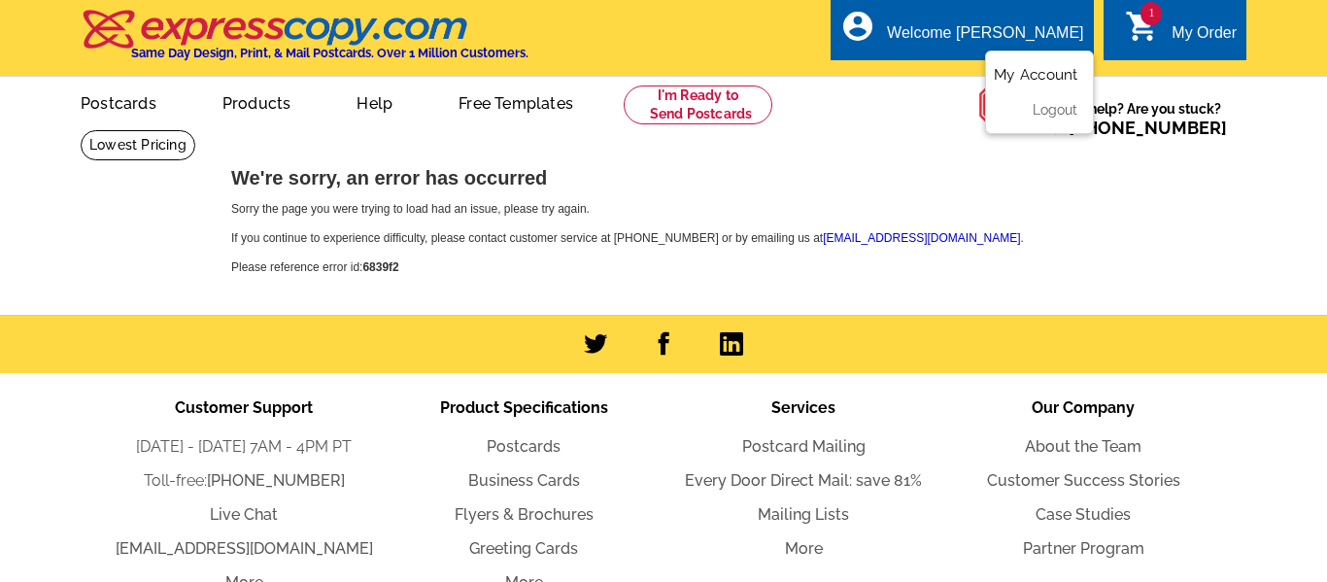
click at [1046, 70] on link "My Account" at bounding box center [1036, 74] width 84 height 17
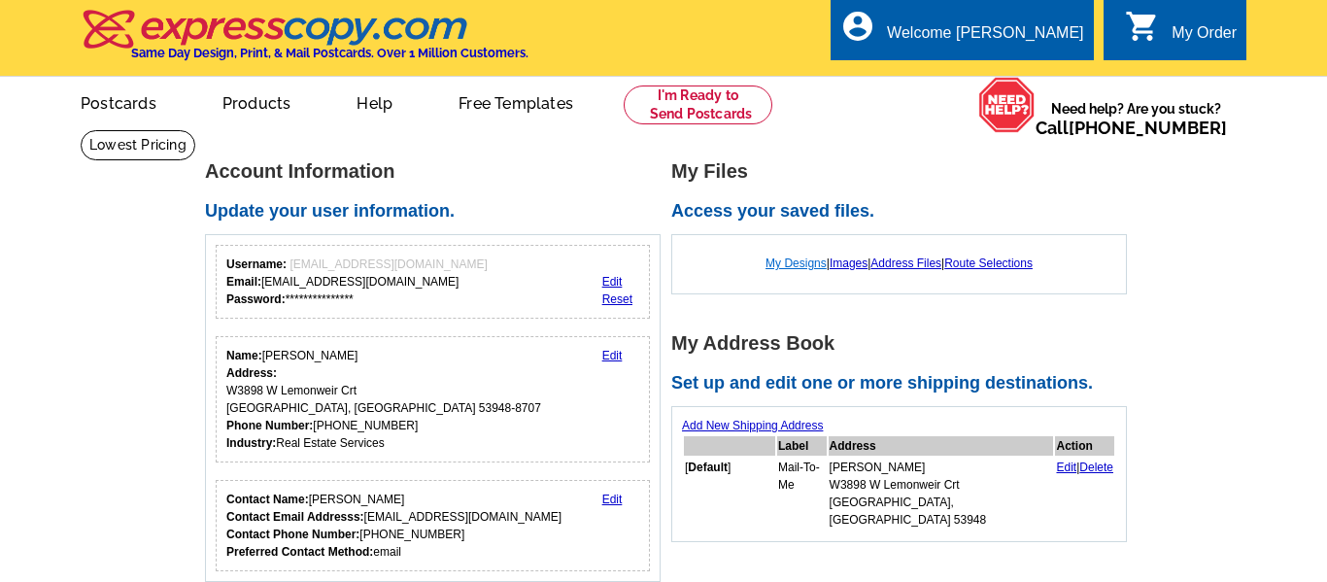
click at [793, 259] on link "My Designs" at bounding box center [795, 263] width 61 height 14
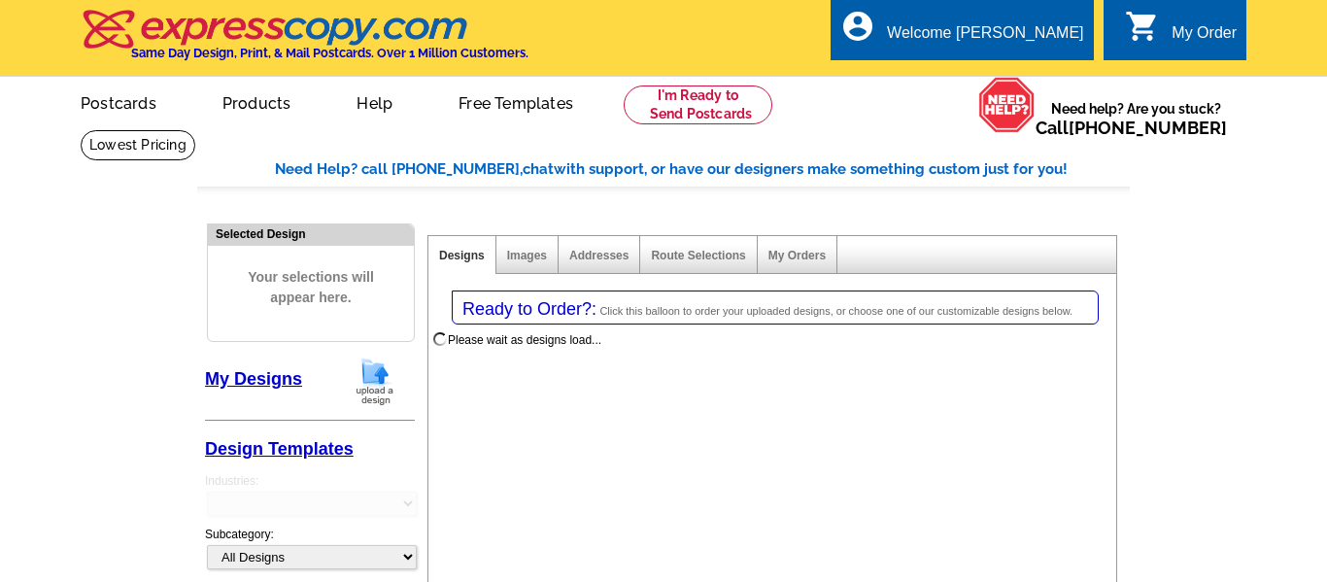
select select "1"
select select "2"
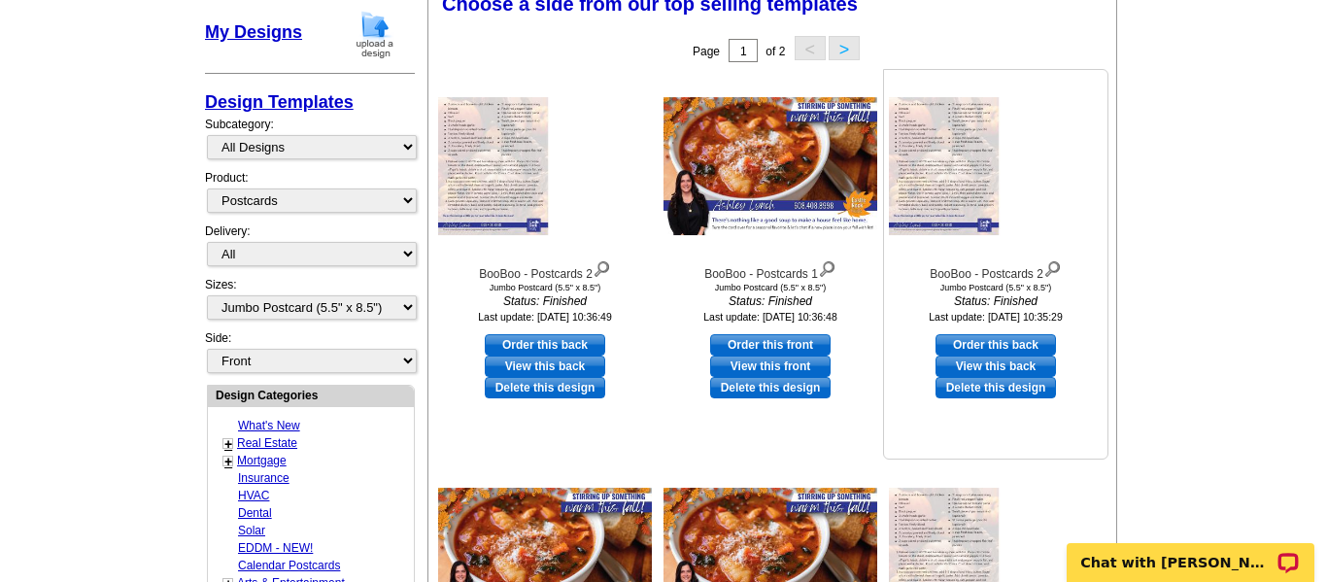
scroll to position [333, 0]
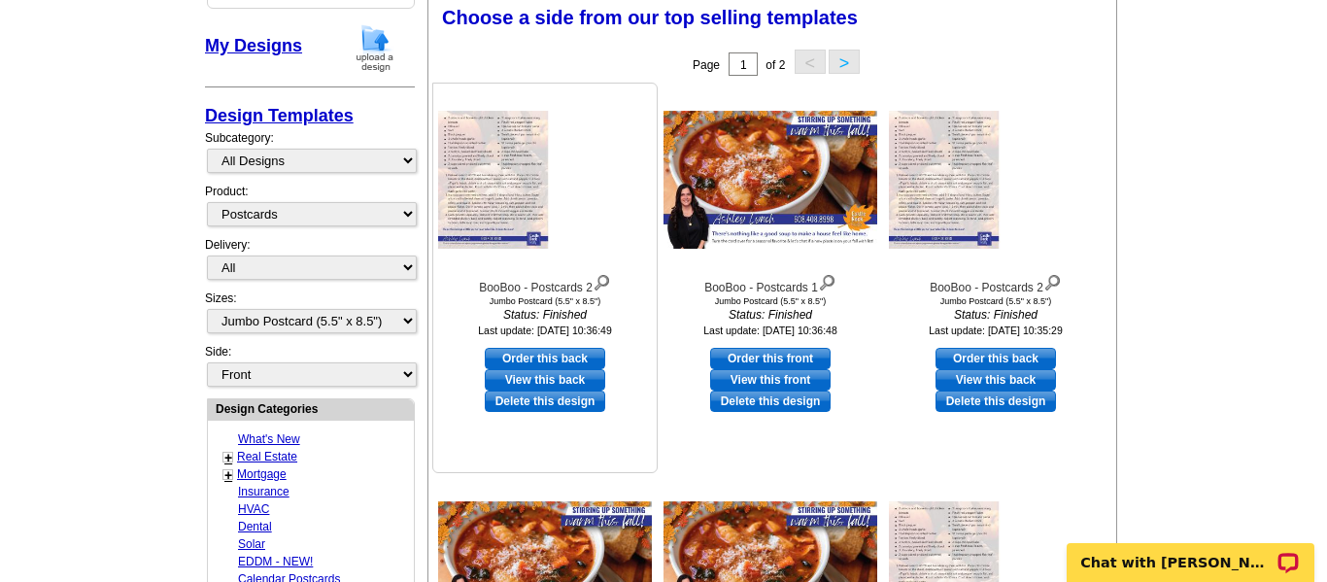
click at [572, 402] on link "Delete this design" at bounding box center [545, 400] width 120 height 21
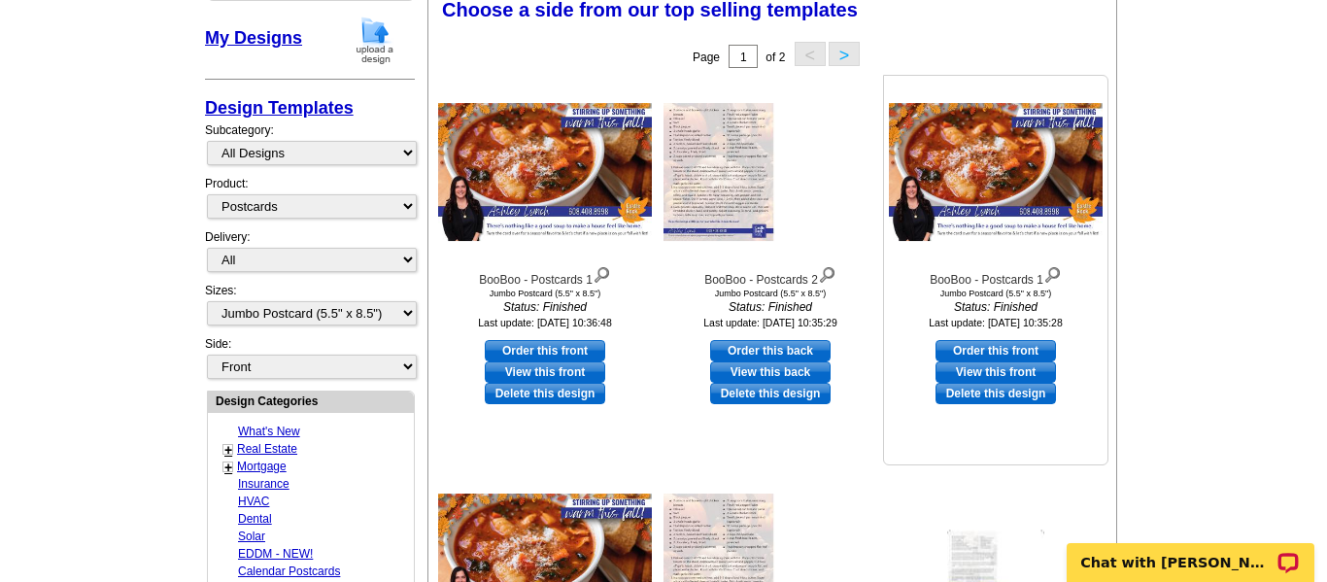
scroll to position [343, 0]
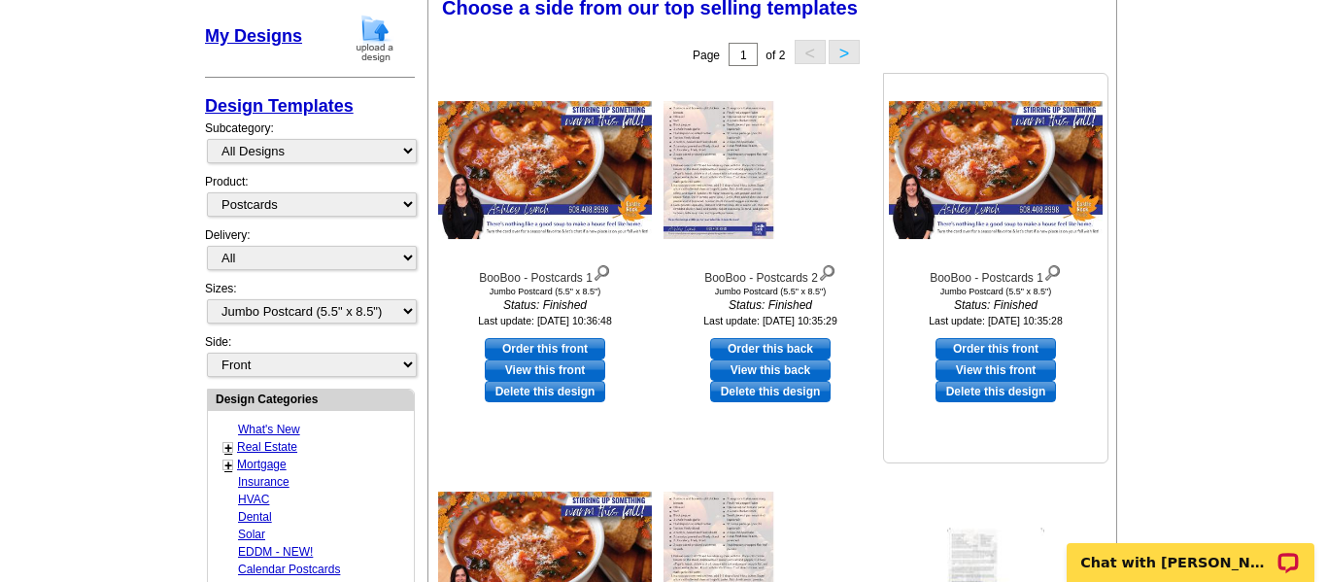
click at [1014, 389] on link "Delete this design" at bounding box center [995, 391] width 120 height 21
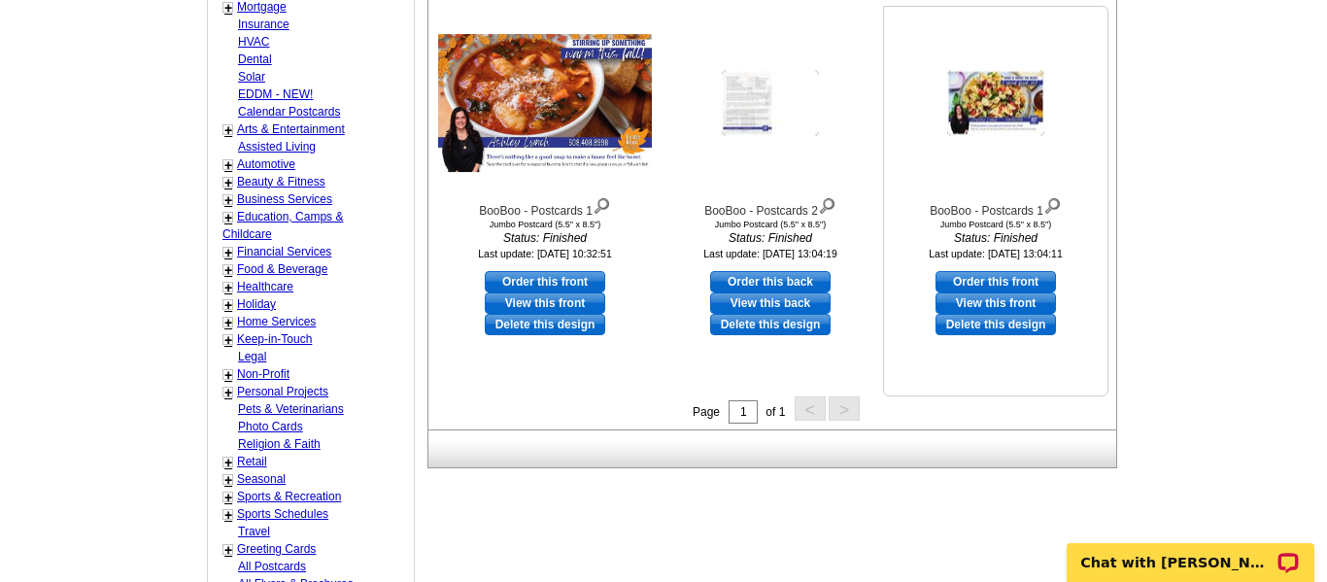
scroll to position [797, 0]
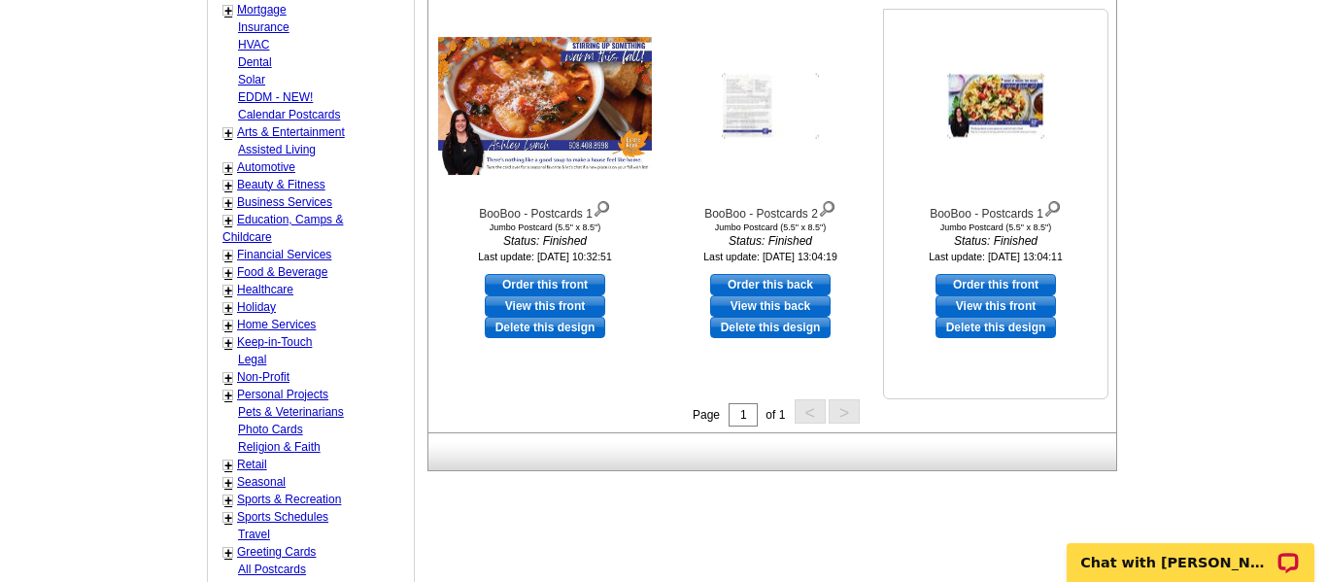
click at [1010, 327] on link "Delete this design" at bounding box center [995, 327] width 120 height 21
click at [780, 322] on link "Delete this design" at bounding box center [770, 327] width 120 height 21
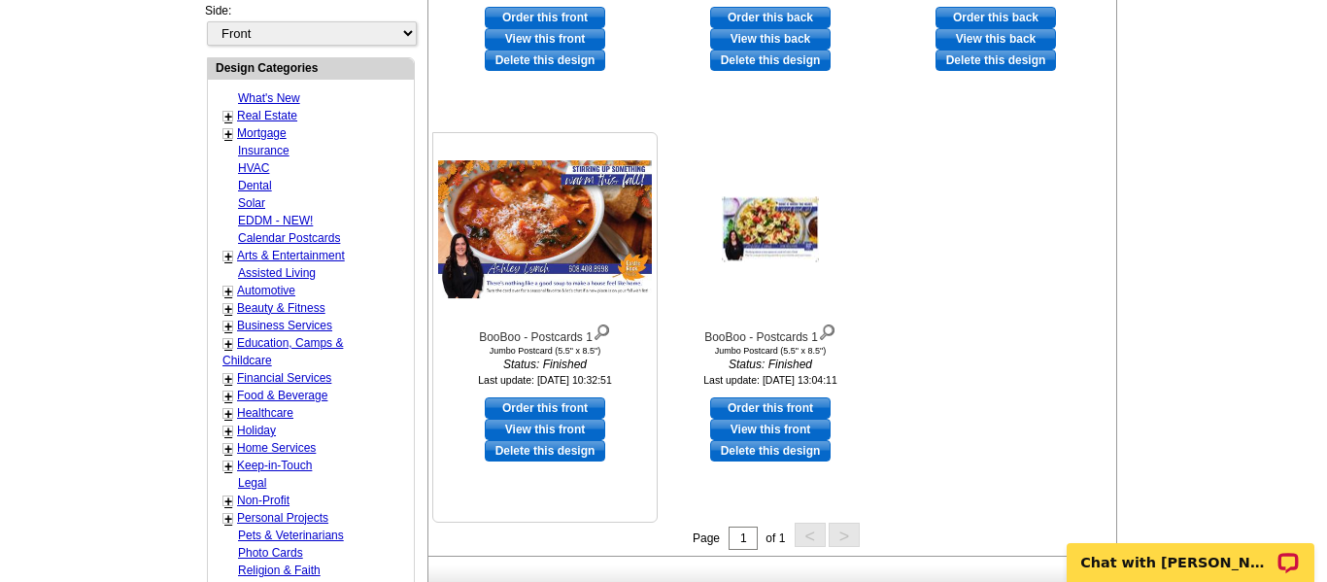
scroll to position [677, 0]
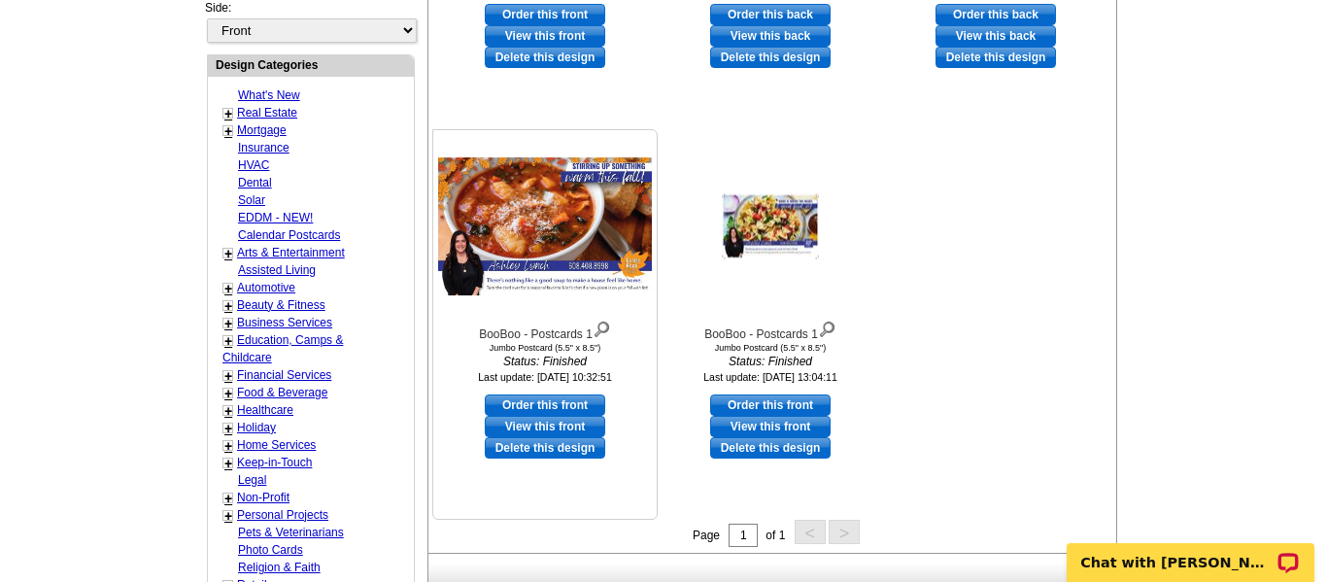
click at [550, 448] on link "Delete this design" at bounding box center [545, 447] width 120 height 21
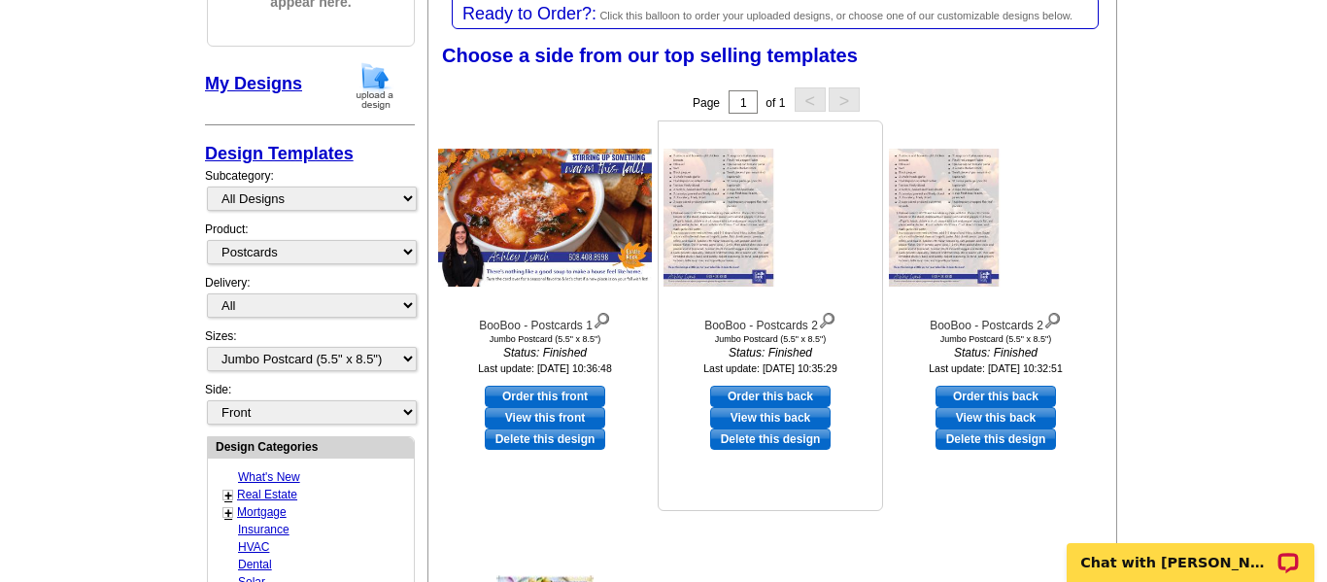
scroll to position [286, 0]
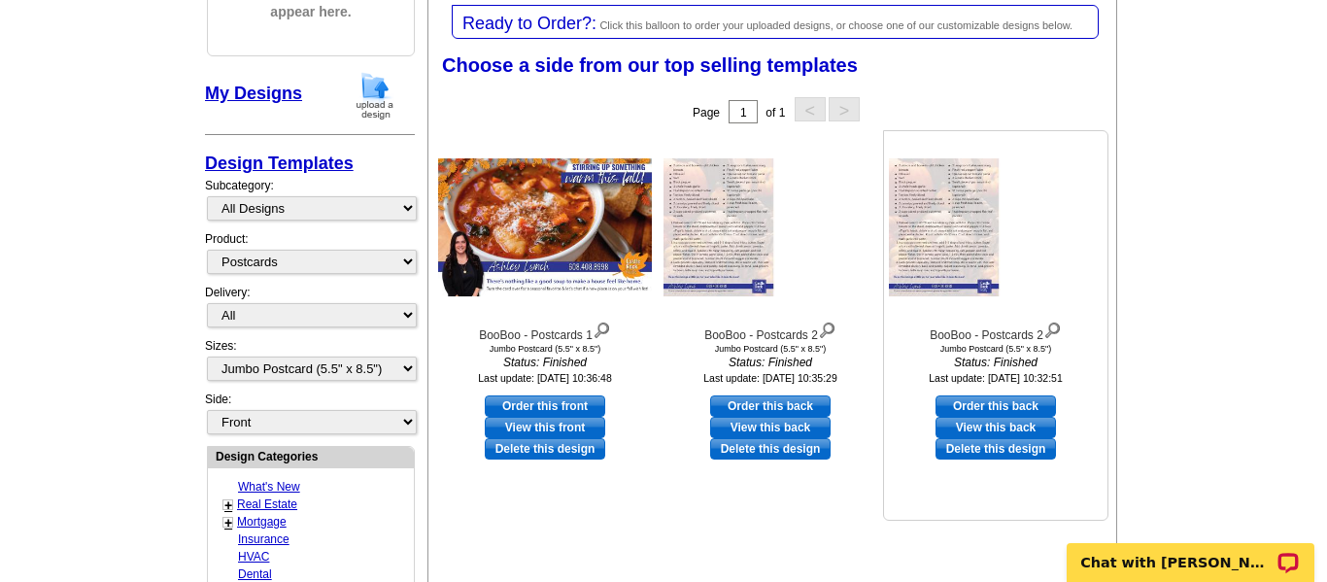
click at [978, 450] on link "Delete this design" at bounding box center [995, 448] width 120 height 21
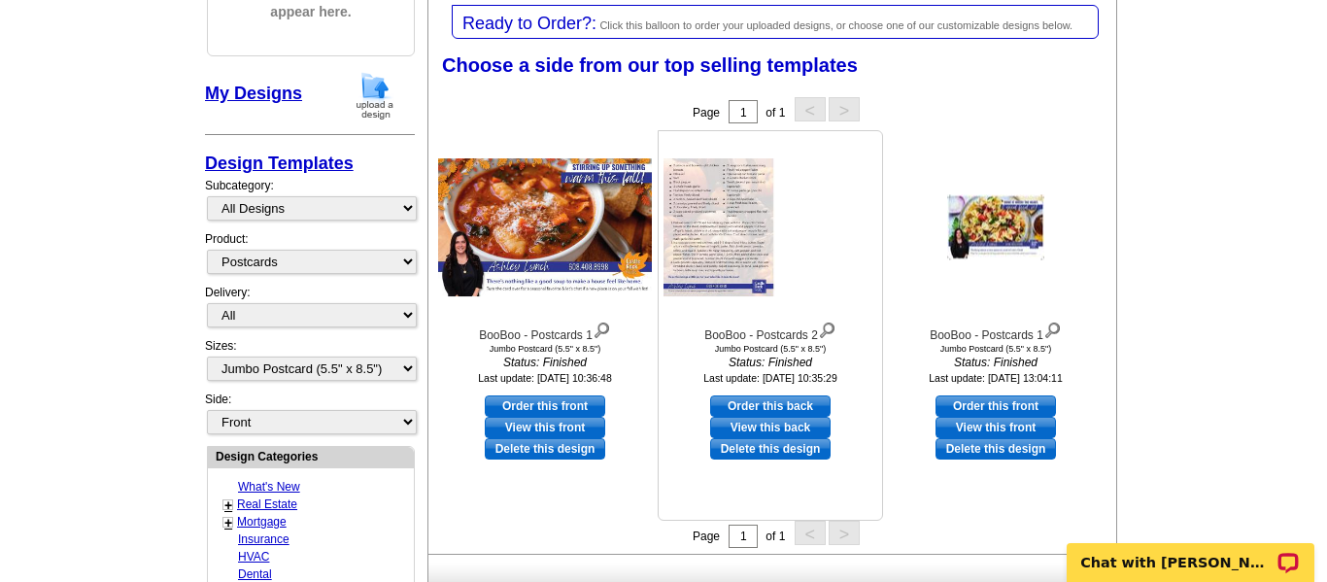
click at [735, 188] on img at bounding box center [770, 227] width 214 height 138
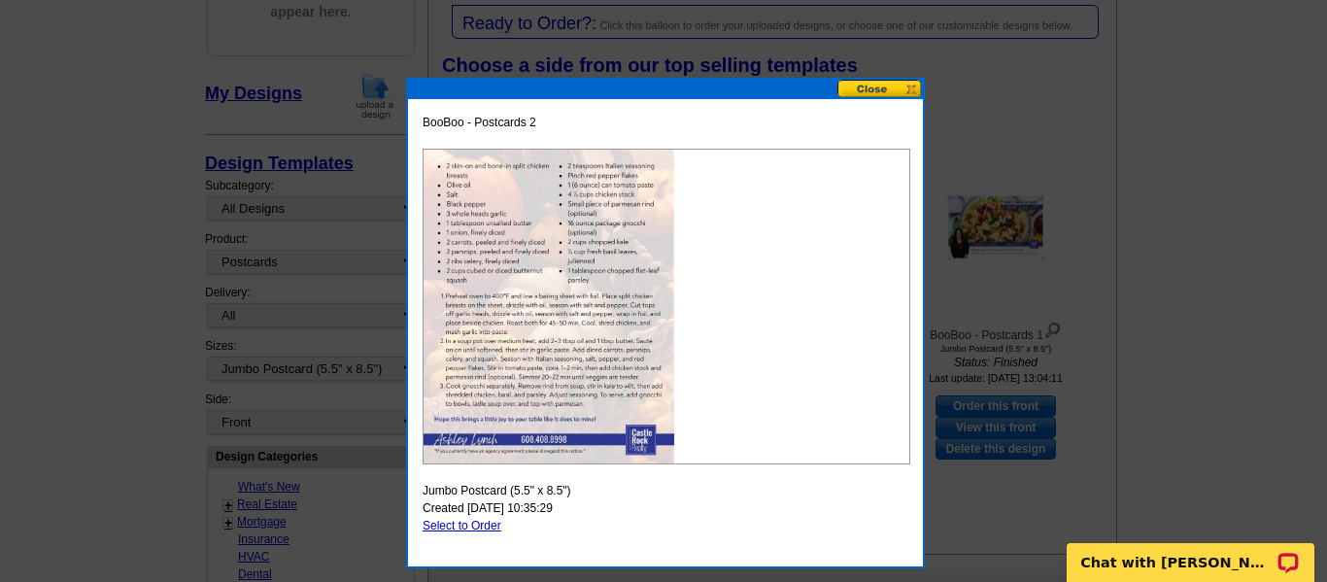
click at [863, 85] on button at bounding box center [879, 89] width 85 height 18
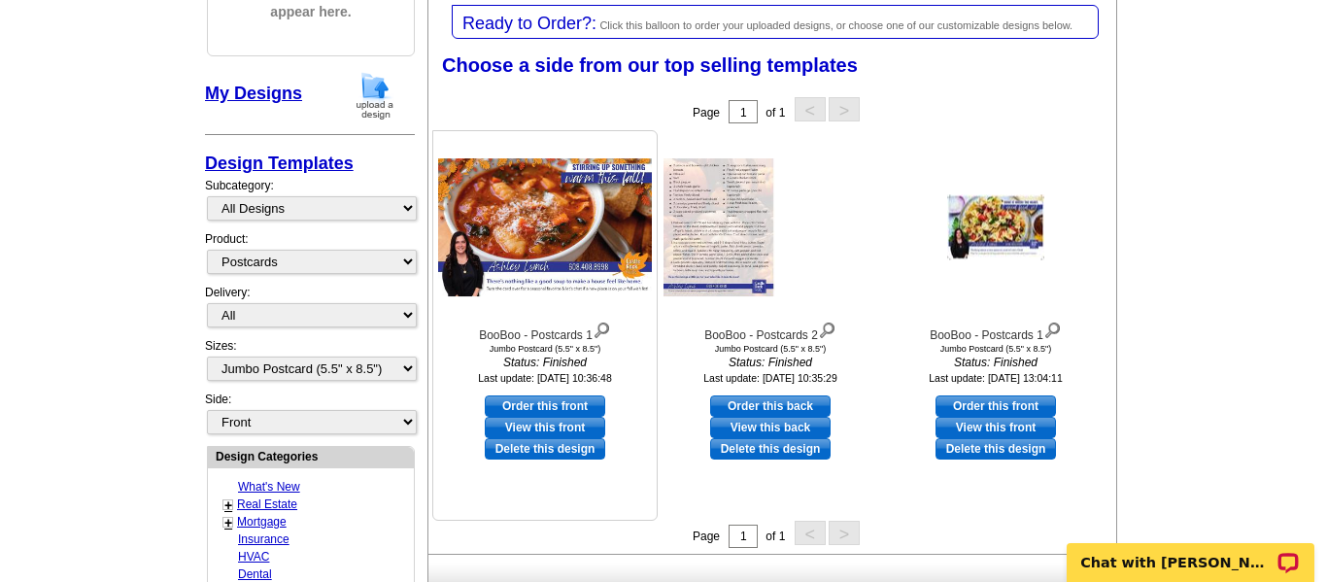
click at [541, 401] on link "Order this front" at bounding box center [545, 405] width 120 height 21
select select "back"
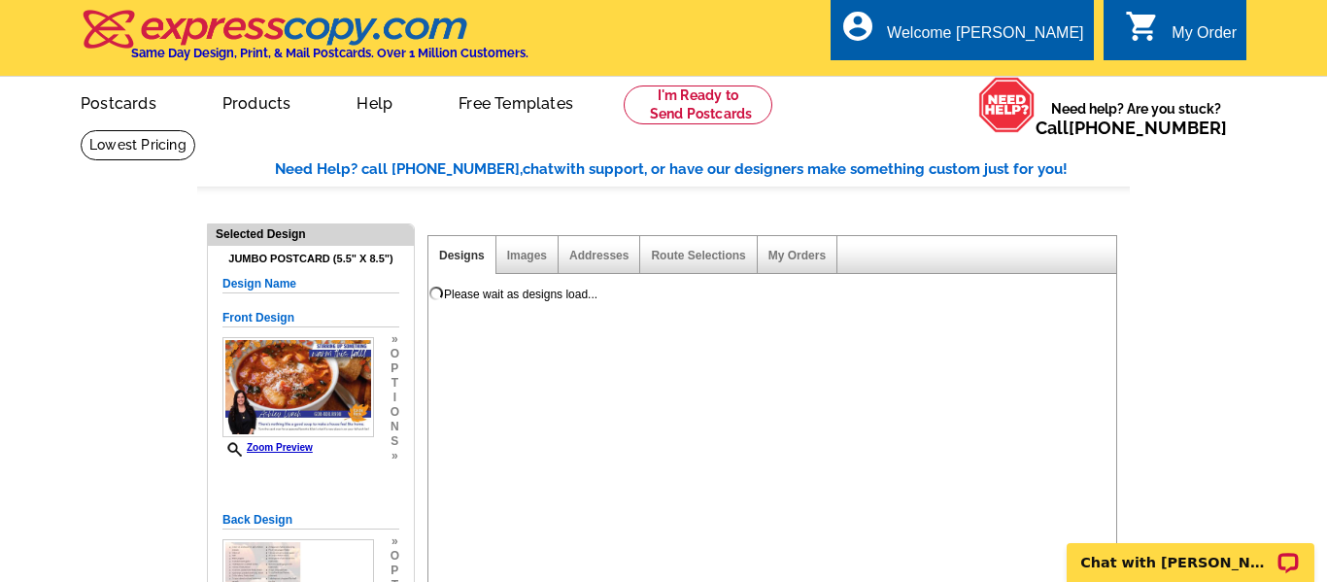
scroll to position [0, 0]
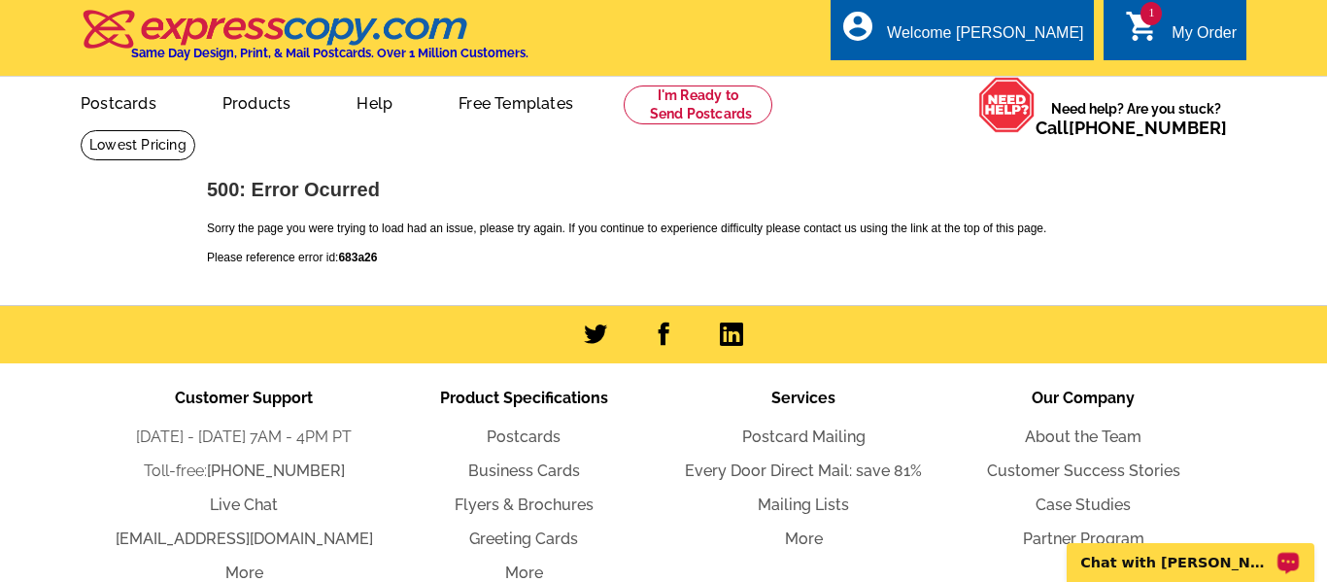
click at [1134, 561] on p "Chat with Shonna" at bounding box center [1177, 563] width 192 height 16
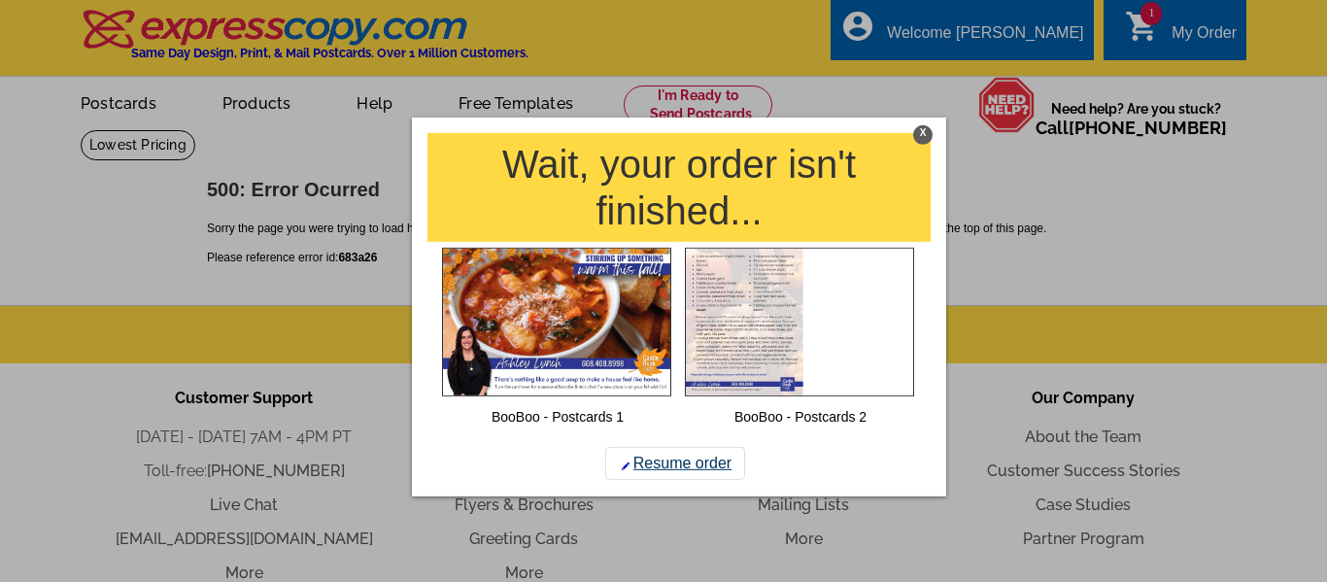
click at [681, 464] on link "Resume order" at bounding box center [675, 463] width 140 height 33
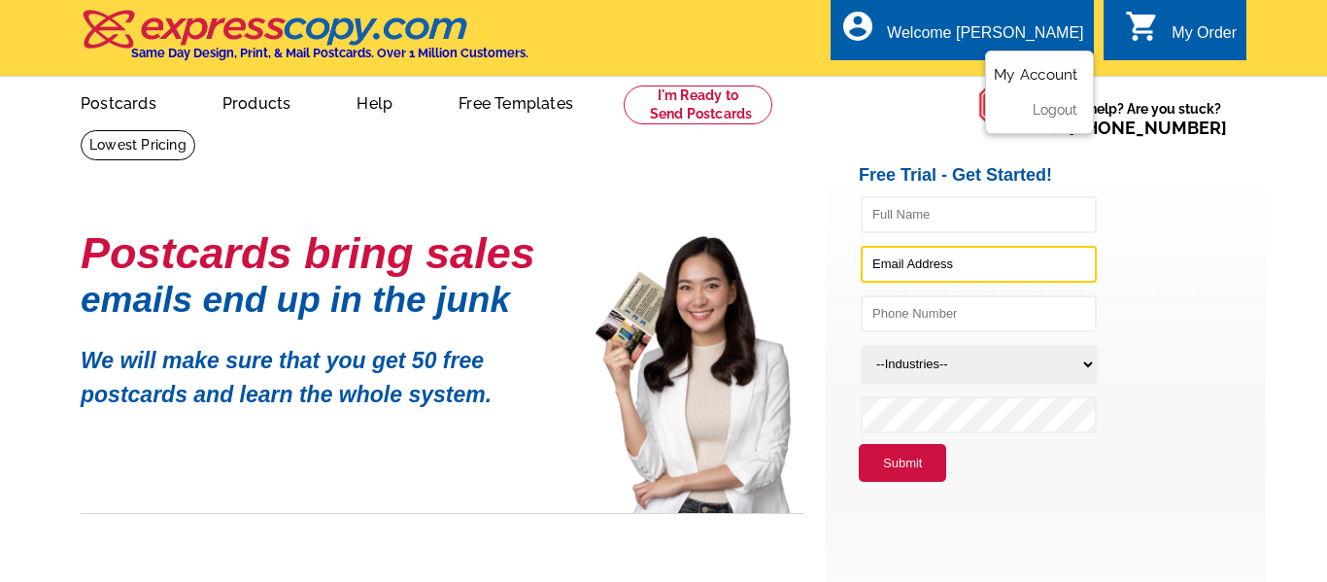
type input "[EMAIL_ADDRESS][DOMAIN_NAME]"
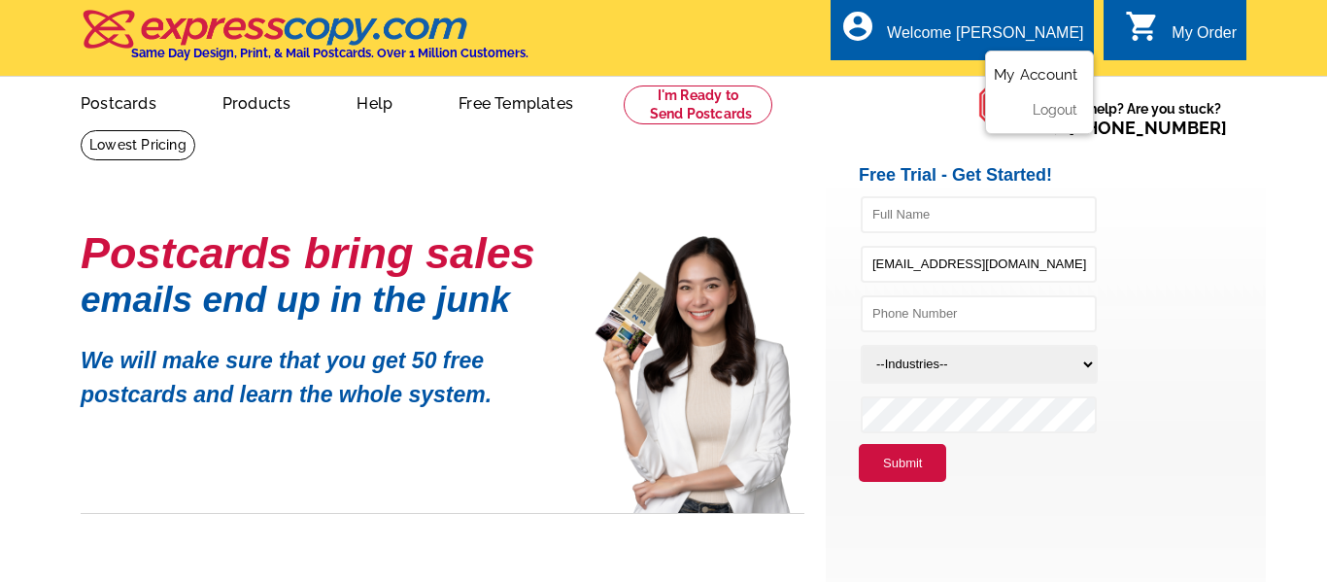
click at [1064, 73] on link "My Account" at bounding box center [1036, 74] width 84 height 17
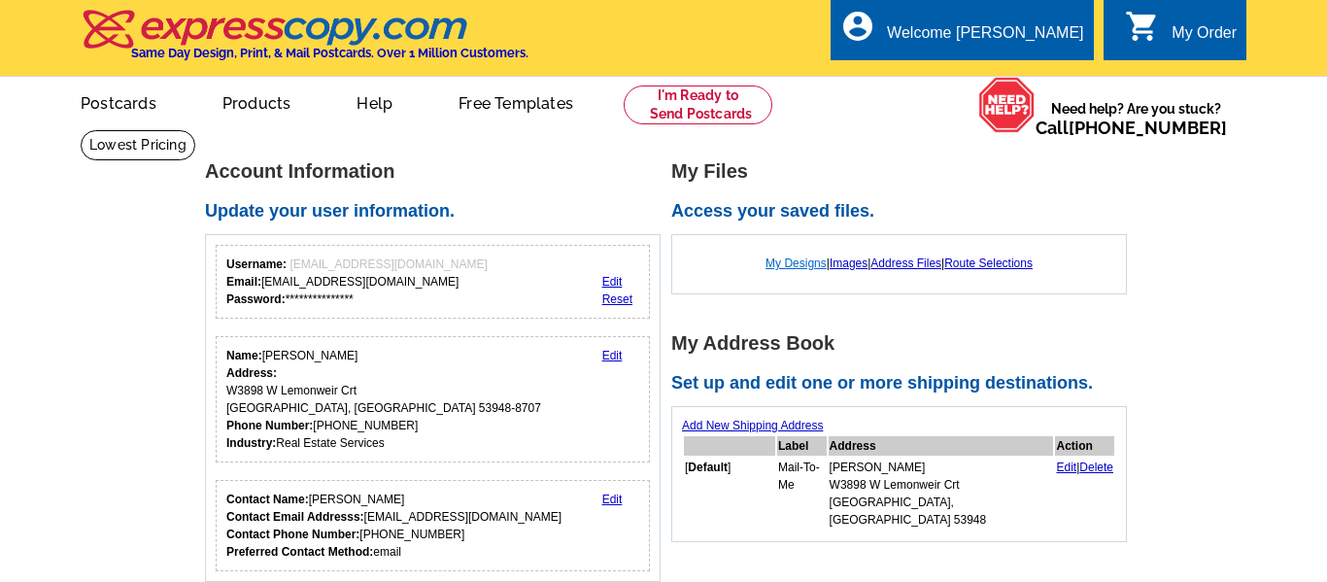
click at [792, 261] on link "My Designs" at bounding box center [795, 263] width 61 height 14
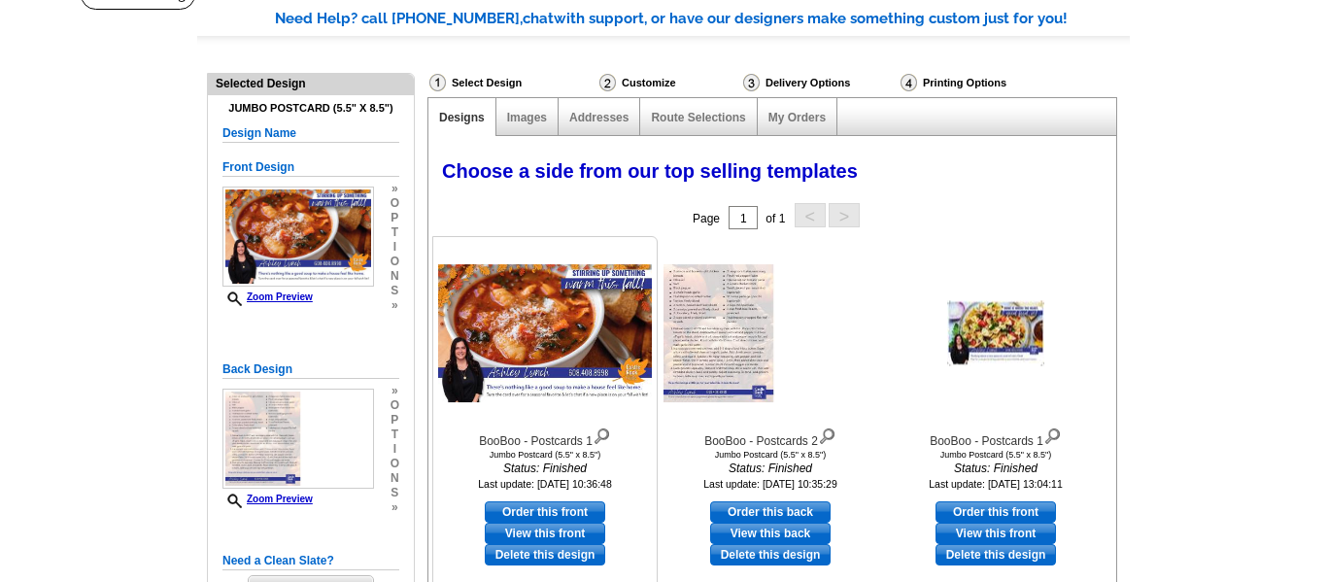
scroll to position [161, 0]
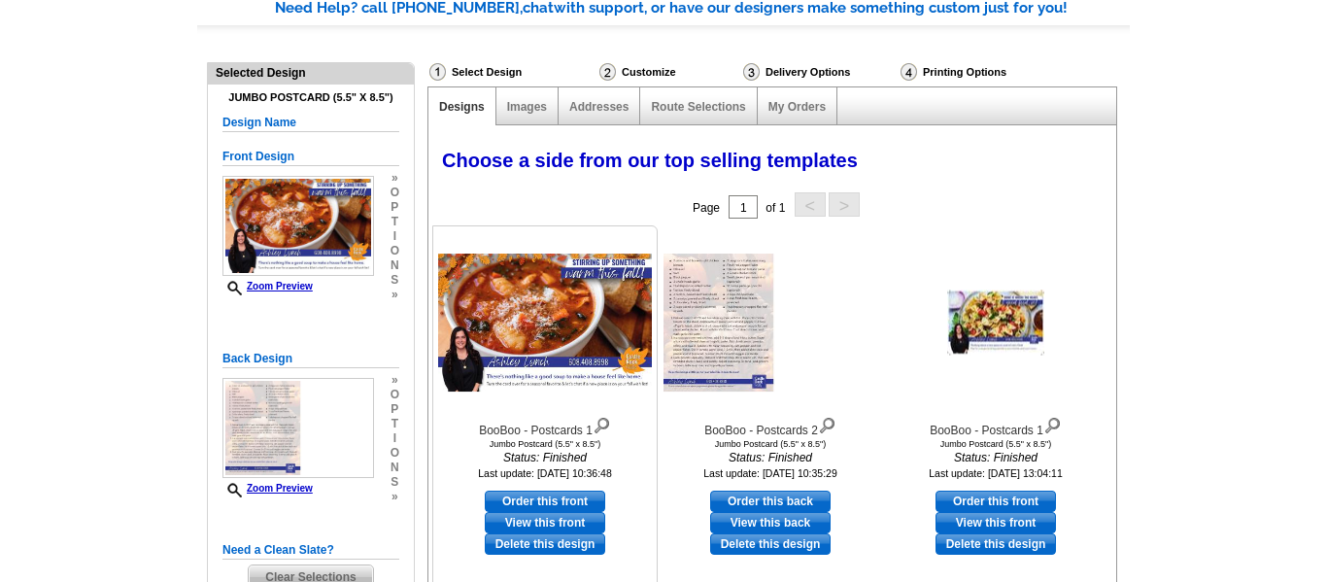
click at [567, 501] on link "Order this front" at bounding box center [545, 501] width 120 height 21
select select "2"
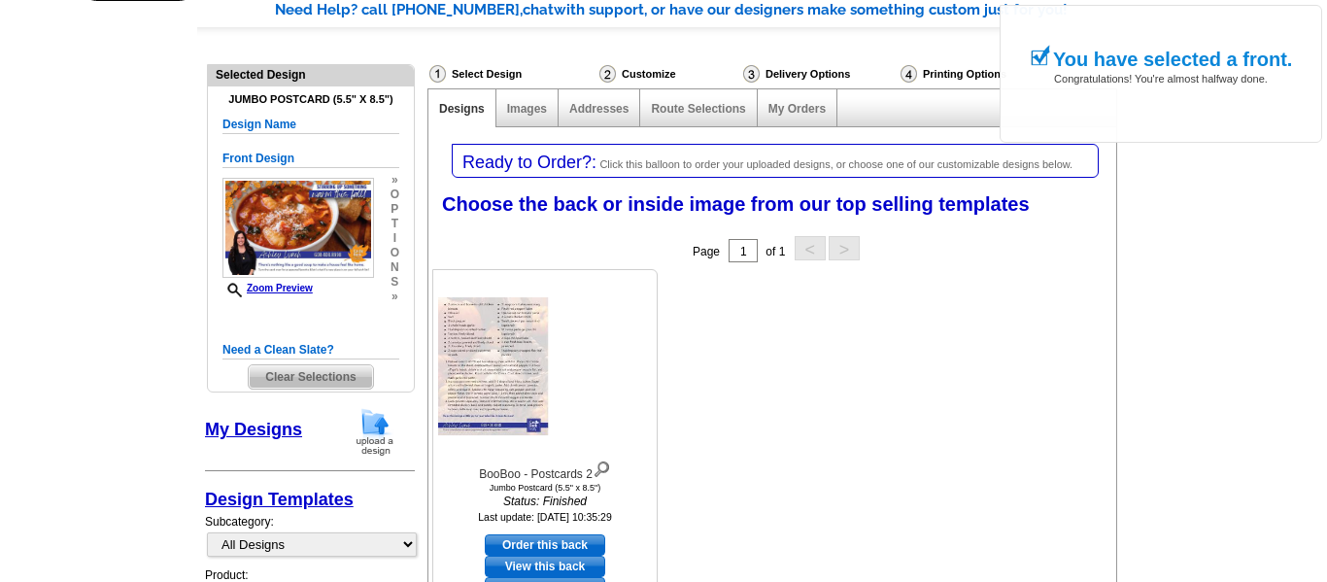
scroll to position [201, 0]
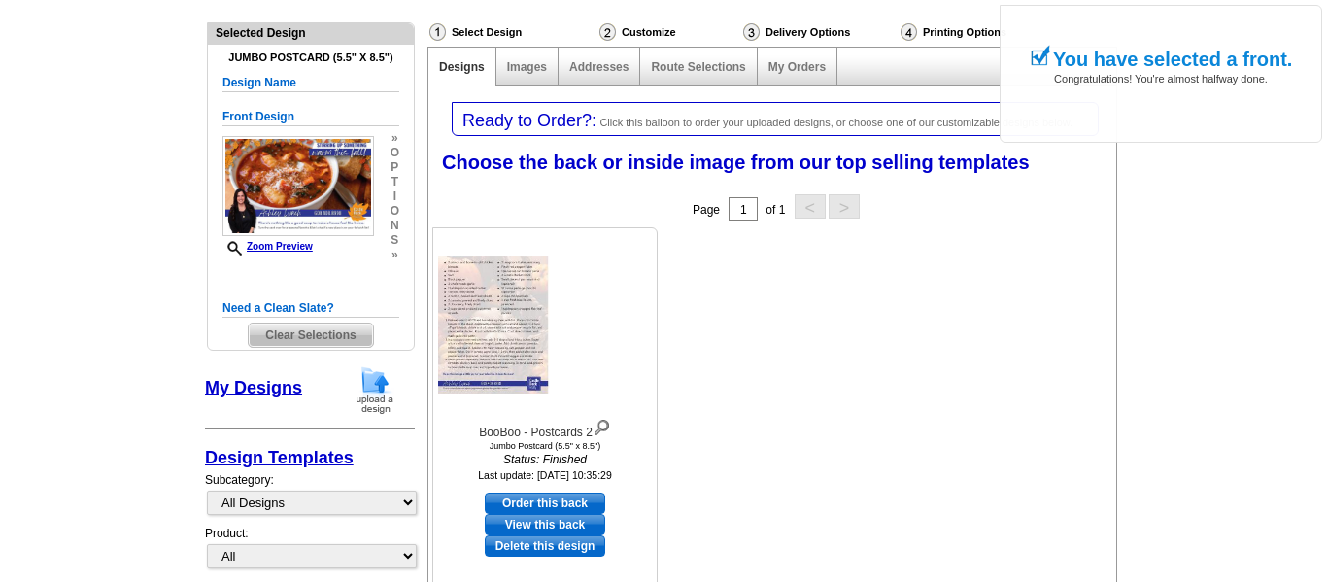
click at [567, 505] on link "Order this back" at bounding box center [545, 502] width 120 height 21
select select "front"
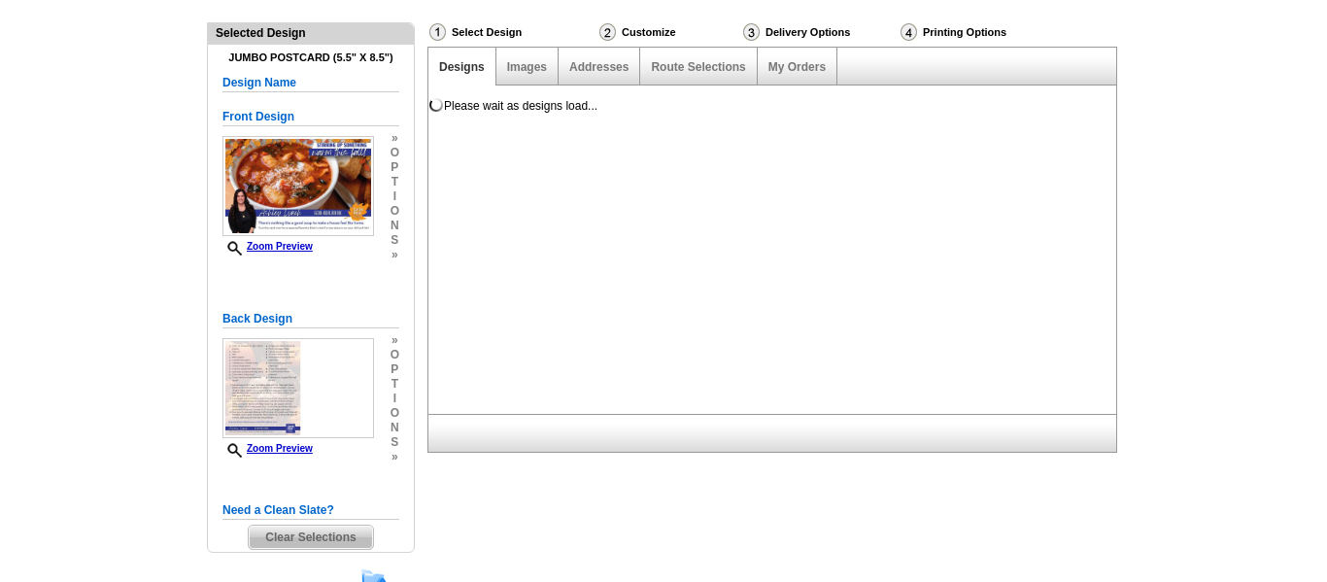
scroll to position [0, 0]
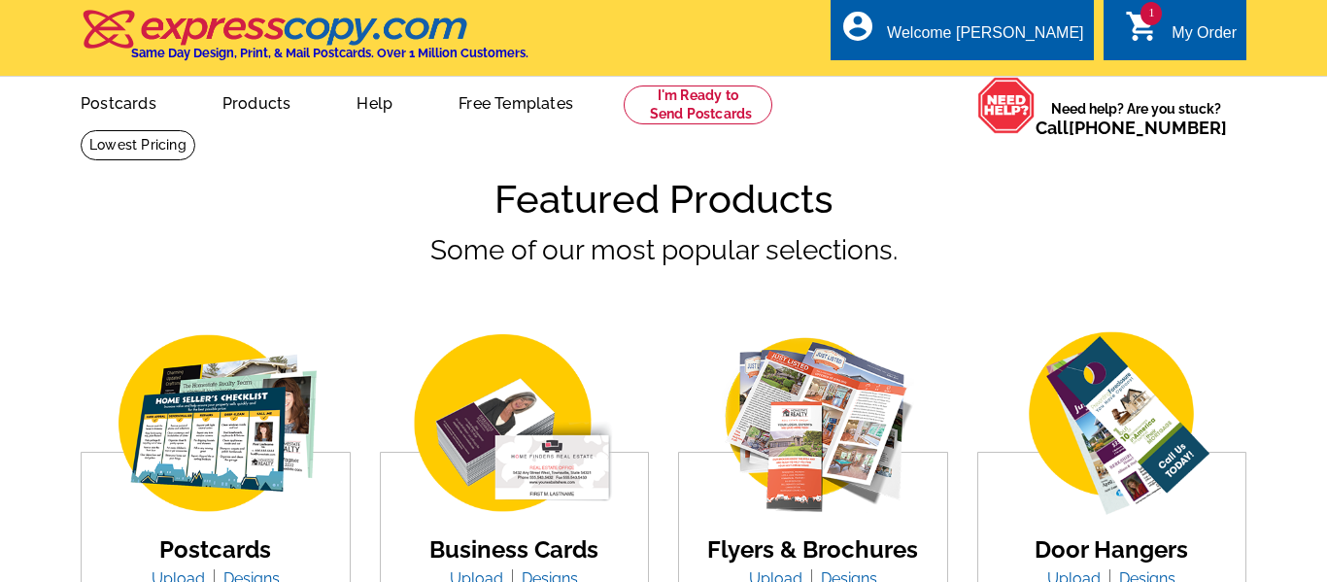
click at [1200, 28] on div "My Order" at bounding box center [1203, 37] width 65 height 27
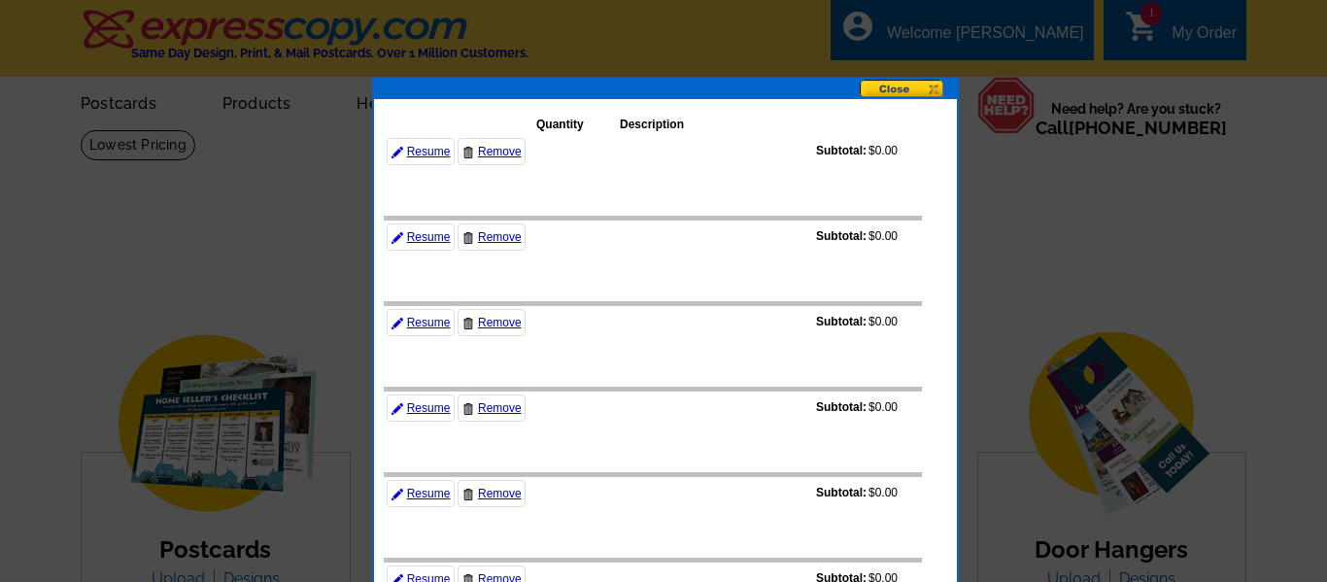
click at [917, 91] on button at bounding box center [908, 90] width 97 height 20
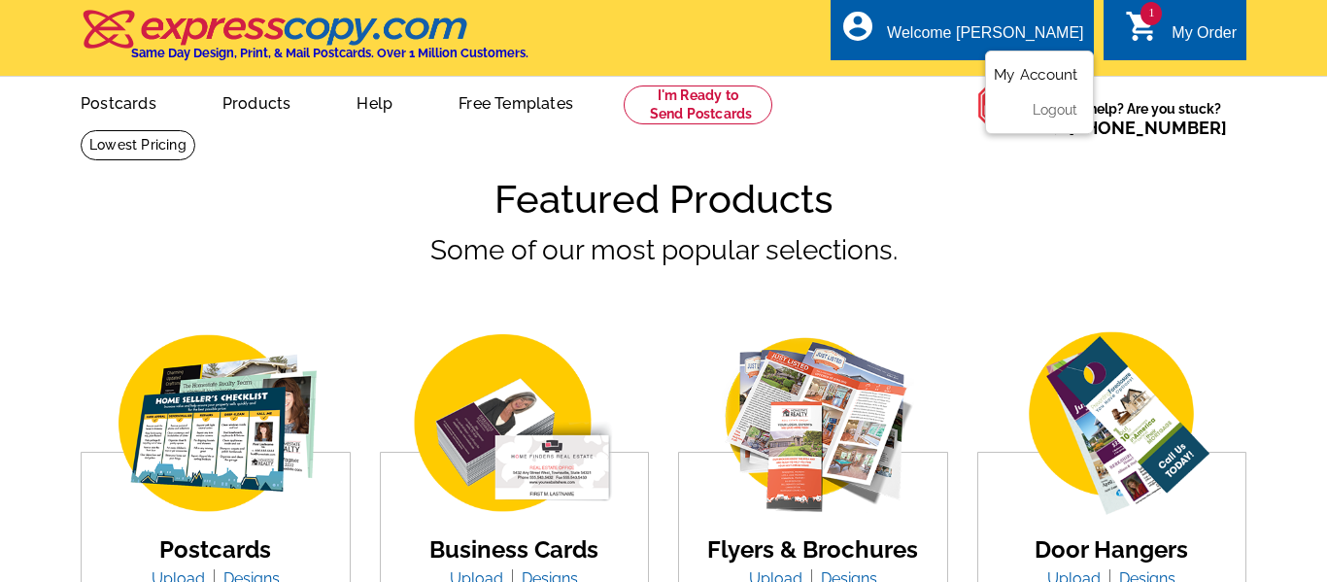
click at [1033, 69] on link "My Account" at bounding box center [1036, 74] width 84 height 17
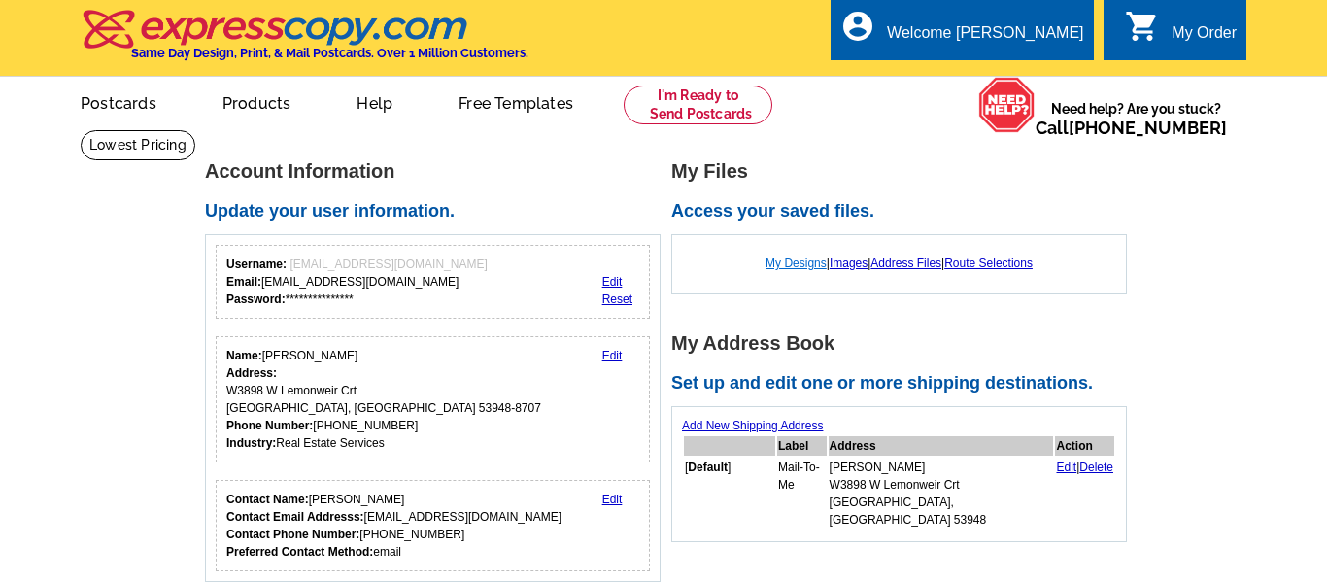
click at [787, 259] on link "My Designs" at bounding box center [795, 263] width 61 height 14
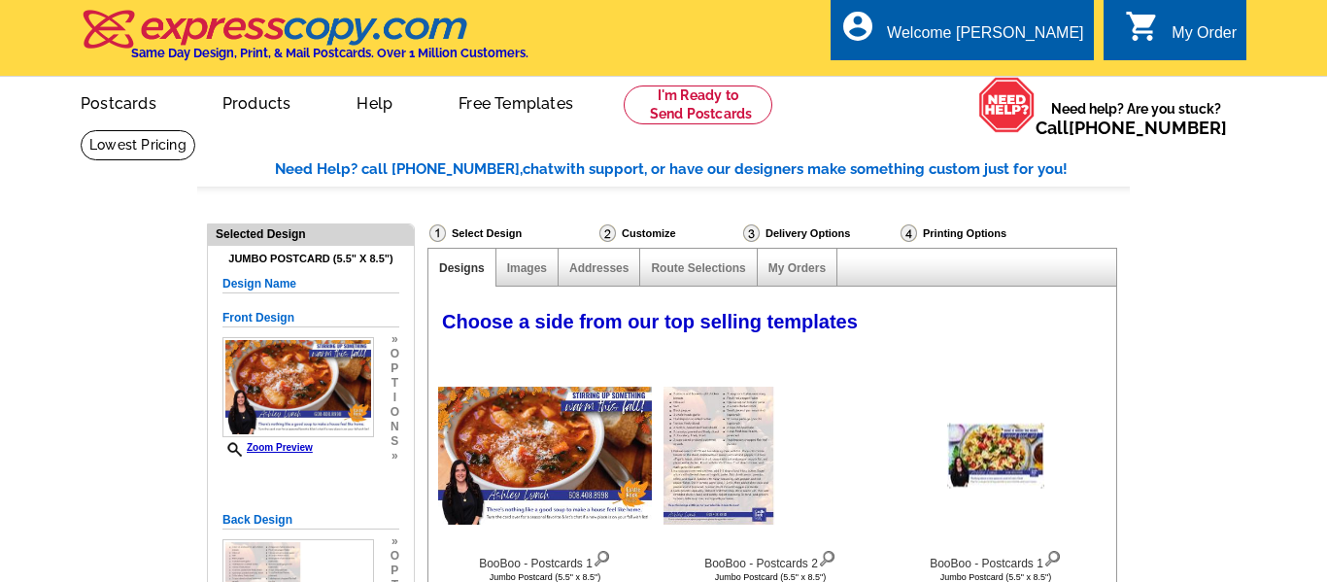
select select "1"
select select "2"
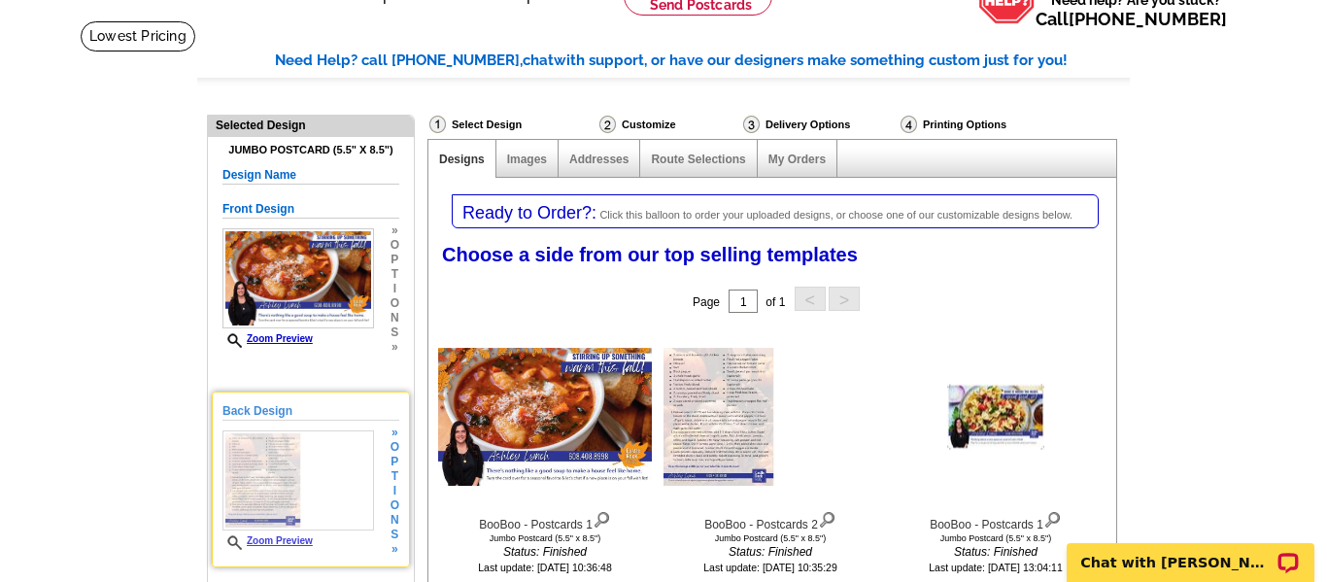
scroll to position [95, 0]
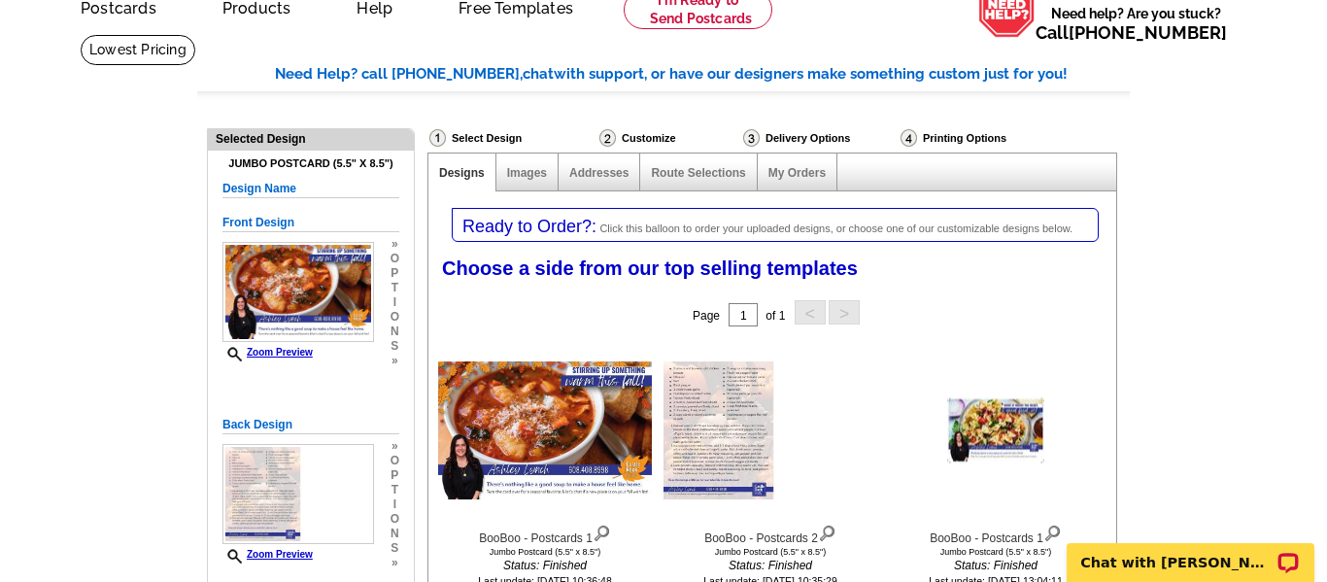
click at [623, 220] on div "Ready to Order?: Click this balloon to order your uploaded designs, or choose o…" at bounding box center [775, 225] width 647 height 34
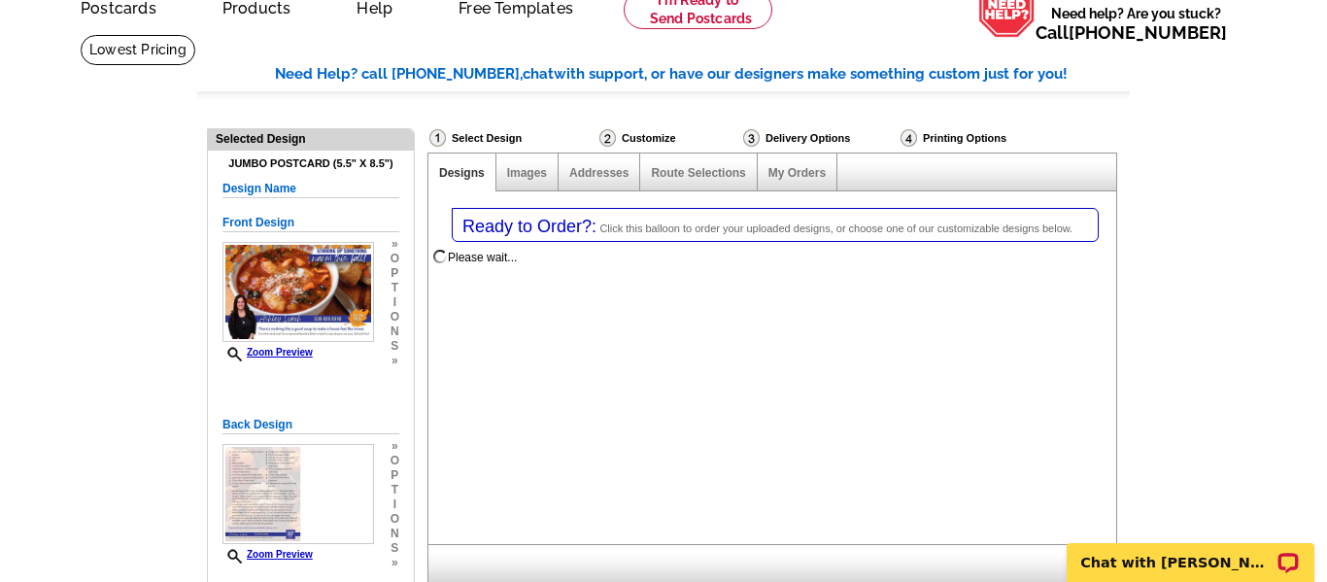
scroll to position [0, 0]
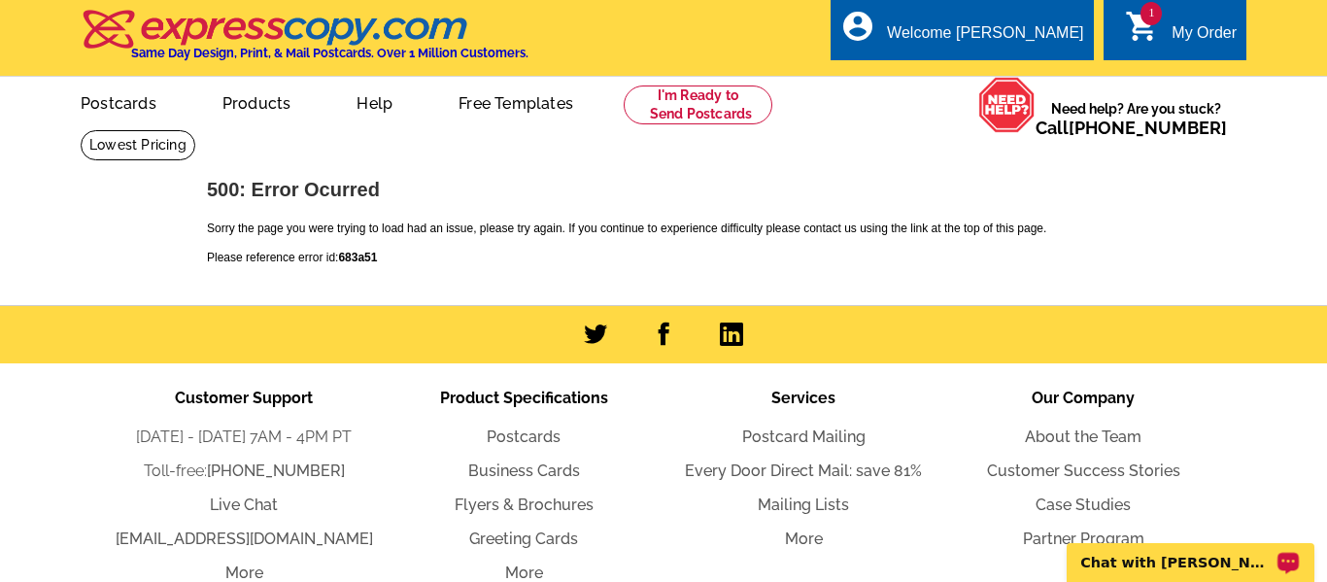
click at [1137, 561] on p "Chat with [PERSON_NAME]" at bounding box center [1177, 563] width 192 height 16
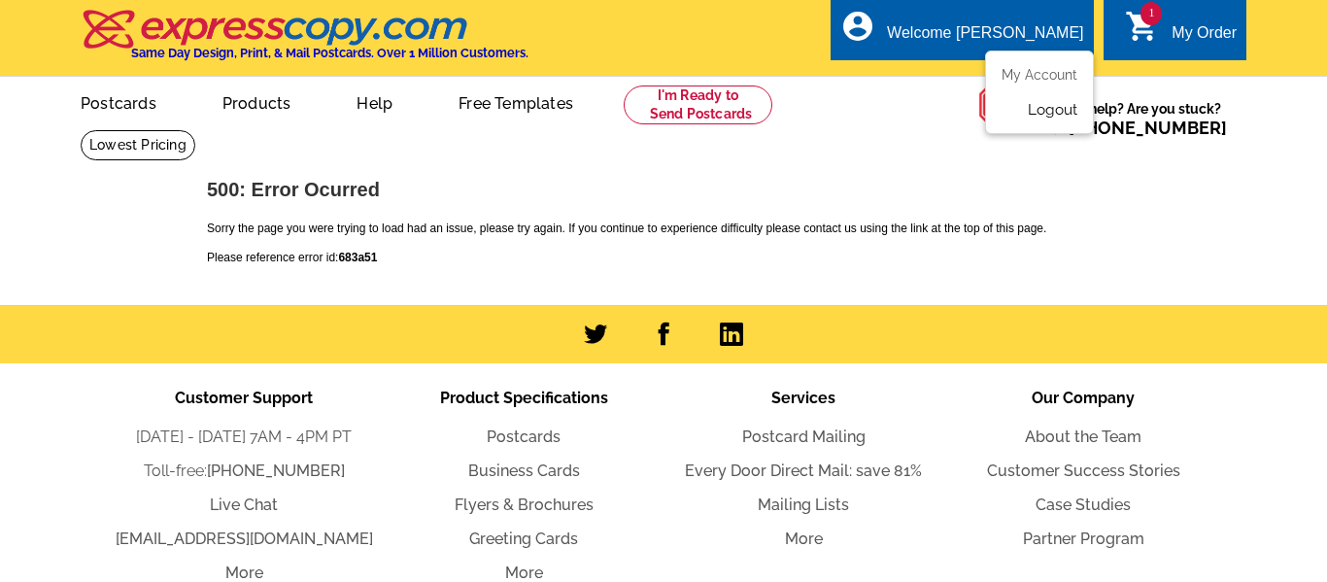
click at [1045, 114] on link "Logout" at bounding box center [1053, 109] width 50 height 17
